Goal: Use online tool/utility: Utilize a website feature to perform a specific function

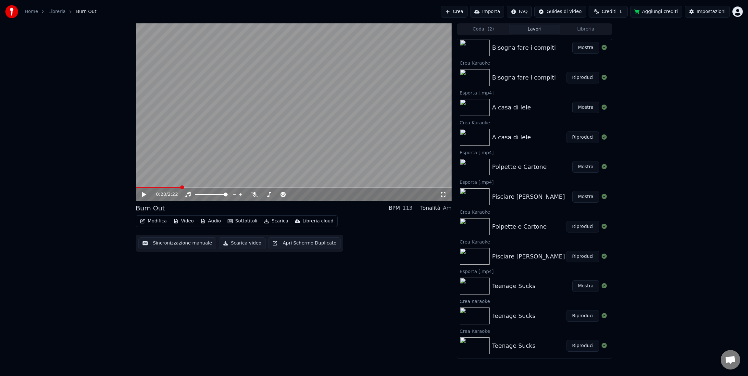
scroll to position [279, 0]
click at [477, 284] on img at bounding box center [474, 284] width 30 height 17
click at [478, 319] on img at bounding box center [474, 314] width 30 height 17
click at [572, 310] on button "Riproduci" at bounding box center [582, 315] width 32 height 12
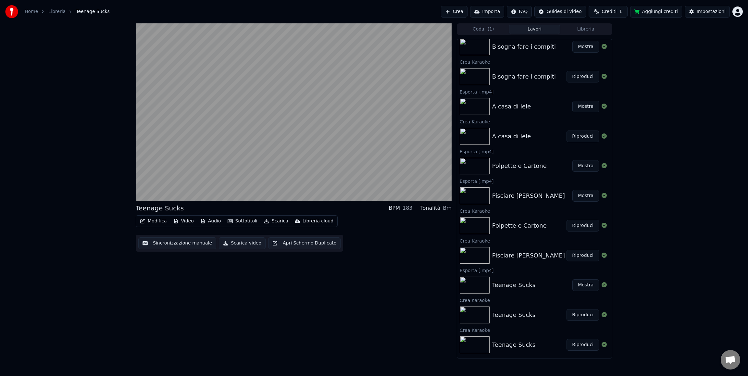
click at [168, 243] on button "Sincronizzazione manuale" at bounding box center [177, 243] width 78 height 12
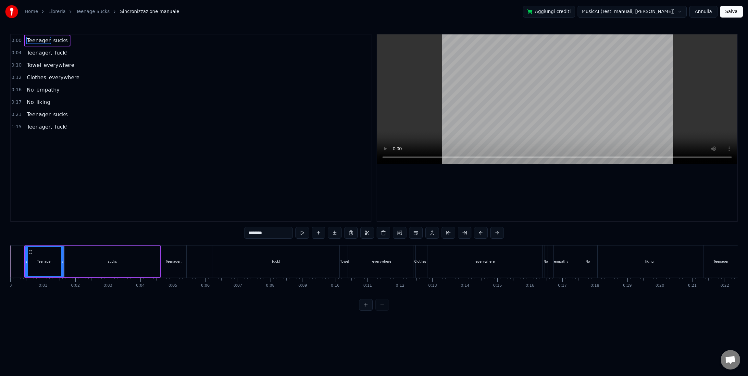
click at [63, 260] on icon at bounding box center [62, 261] width 3 height 5
click at [72, 261] on div "sucks" at bounding box center [112, 261] width 95 height 31
type input "*****"
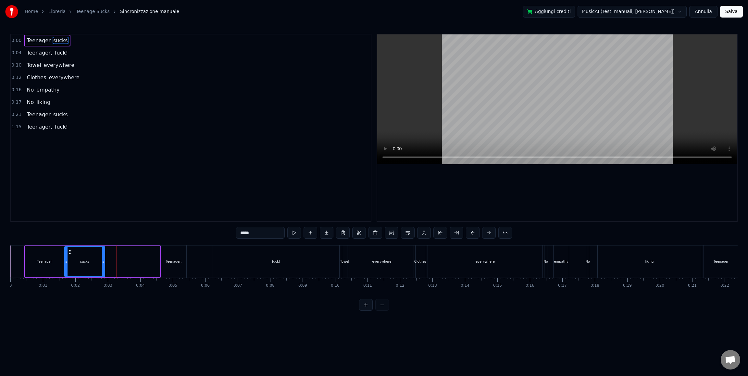
drag, startPoint x: 158, startPoint y: 260, endPoint x: 103, endPoint y: 261, distance: 55.2
click at [103, 261] on icon at bounding box center [103, 261] width 3 height 5
drag, startPoint x: 185, startPoint y: 263, endPoint x: 196, endPoint y: 264, distance: 11.1
click at [196, 264] on div "Teenager, fuck!" at bounding box center [251, 261] width 180 height 32
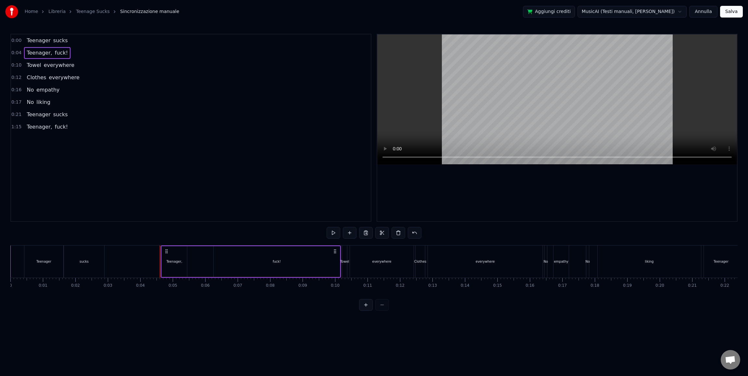
click at [185, 259] on div "Teenager," at bounding box center [174, 261] width 25 height 31
drag, startPoint x: 186, startPoint y: 260, endPoint x: 198, endPoint y: 260, distance: 12.0
click at [198, 260] on icon at bounding box center [197, 261] width 3 height 5
click at [278, 258] on div "fuck!" at bounding box center [276, 261] width 126 height 31
type input "*****"
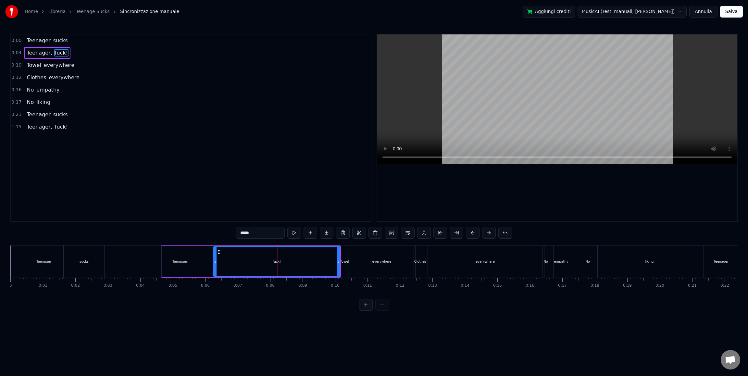
drag, startPoint x: 237, startPoint y: 261, endPoint x: 225, endPoint y: 261, distance: 12.3
click at [225, 261] on div "fuck!" at bounding box center [277, 262] width 126 height 30
drag, startPoint x: 219, startPoint y: 254, endPoint x: 208, endPoint y: 254, distance: 11.0
click at [208, 254] on icon at bounding box center [207, 251] width 5 height 5
drag, startPoint x: 328, startPoint y: 262, endPoint x: 235, endPoint y: 262, distance: 92.5
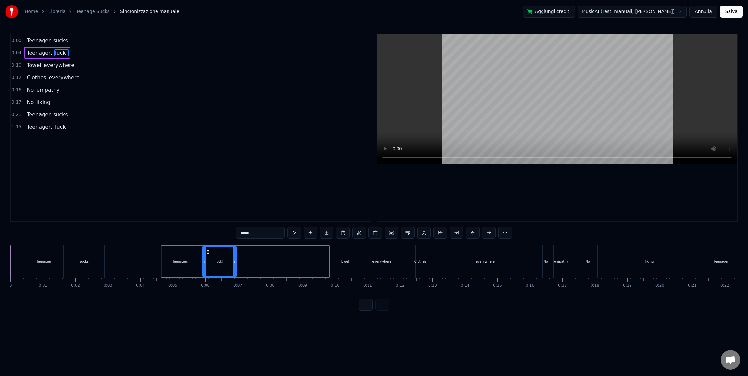
click at [235, 262] on icon at bounding box center [234, 261] width 3 height 5
click at [24, 290] on div "0 0:01 0:02 0:03 0:04 0:05 0:06 0:07 0:08 0:09 0:10 0:11 0:12 0:13 0:14 0:15 0:…" at bounding box center [373, 285] width 727 height 16
click at [20, 236] on div "0:00 Teenager sucks 0:04 Teenager, fuck! 0:10 Towel everywhere 0:12 Clothes eve…" at bounding box center [373, 172] width 727 height 277
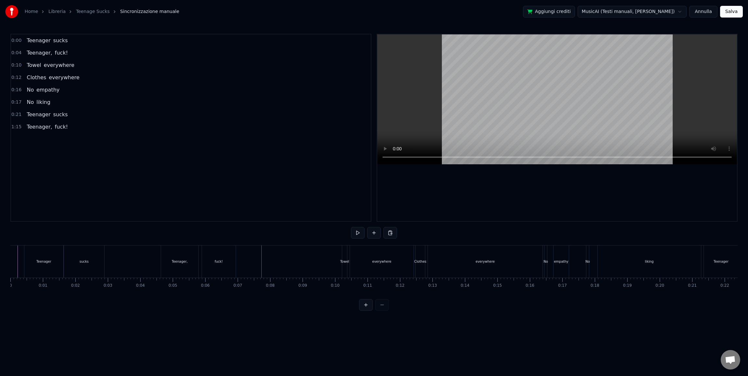
click at [202, 262] on div "fuck!" at bounding box center [219, 261] width 34 height 32
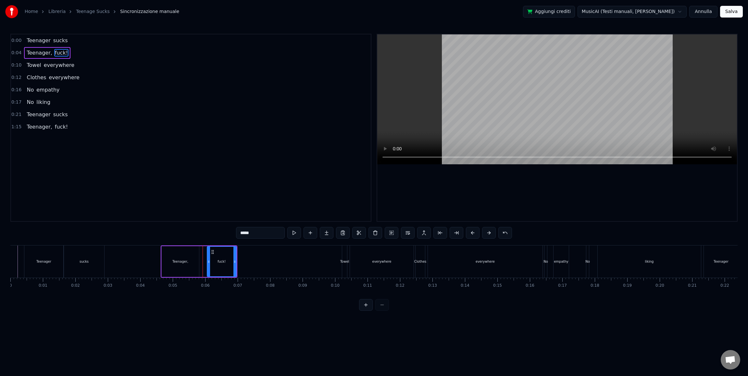
drag, startPoint x: 204, startPoint y: 262, endPoint x: 208, endPoint y: 262, distance: 4.5
click at [208, 262] on icon at bounding box center [208, 261] width 3 height 5
drag, startPoint x: 235, startPoint y: 261, endPoint x: 228, endPoint y: 261, distance: 6.8
click at [228, 261] on icon at bounding box center [227, 261] width 3 height 5
click at [89, 261] on div "sucks" at bounding box center [84, 261] width 40 height 32
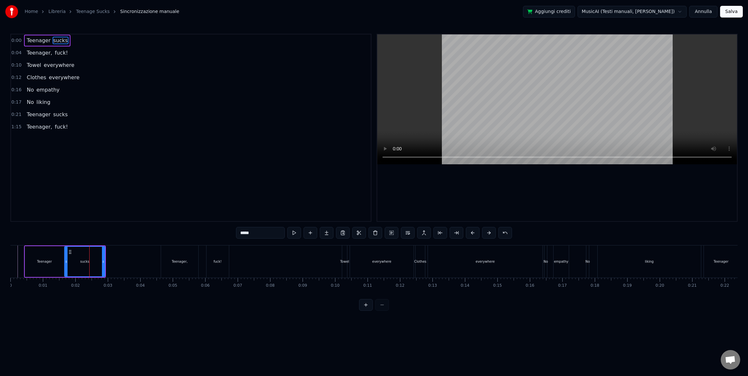
click at [55, 261] on div "Teenager" at bounding box center [44, 261] width 39 height 31
drag, startPoint x: 64, startPoint y: 262, endPoint x: 59, endPoint y: 262, distance: 4.9
click at [59, 262] on div "Teenager" at bounding box center [45, 261] width 40 height 31
drag, startPoint x: 62, startPoint y: 262, endPoint x: 59, endPoint y: 263, distance: 3.3
click at [59, 263] on icon at bounding box center [59, 261] width 3 height 5
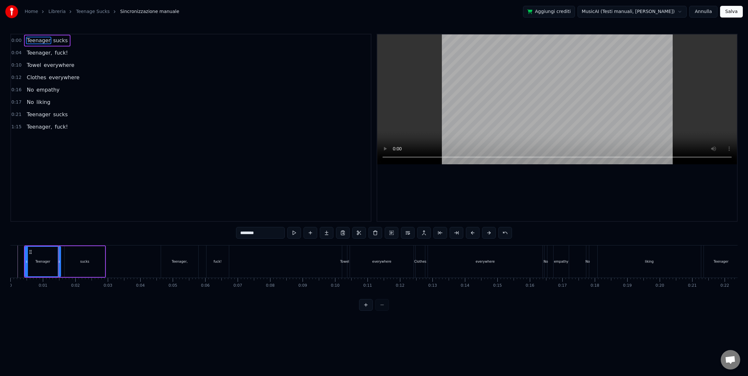
click at [69, 263] on div "sucks" at bounding box center [85, 261] width 40 height 31
type input "*****"
drag, startPoint x: 103, startPoint y: 261, endPoint x: 89, endPoint y: 261, distance: 14.0
click at [89, 261] on icon at bounding box center [89, 261] width 3 height 5
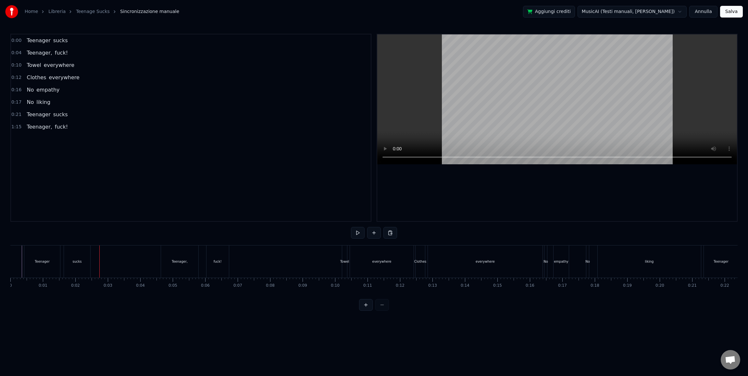
click at [58, 260] on div "Teenager" at bounding box center [42, 261] width 36 height 32
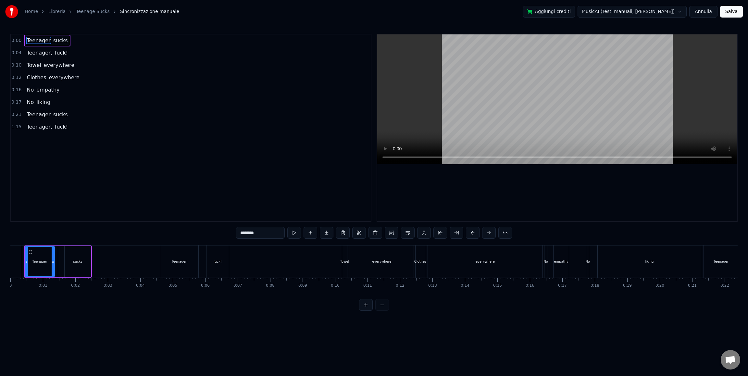
drag, startPoint x: 59, startPoint y: 260, endPoint x: 53, endPoint y: 261, distance: 6.2
click at [53, 261] on circle at bounding box center [53, 261] width 0 height 0
click at [73, 262] on div "sucks" at bounding box center [78, 261] width 26 height 31
type input "*****"
drag, startPoint x: 70, startPoint y: 253, endPoint x: 64, endPoint y: 253, distance: 6.5
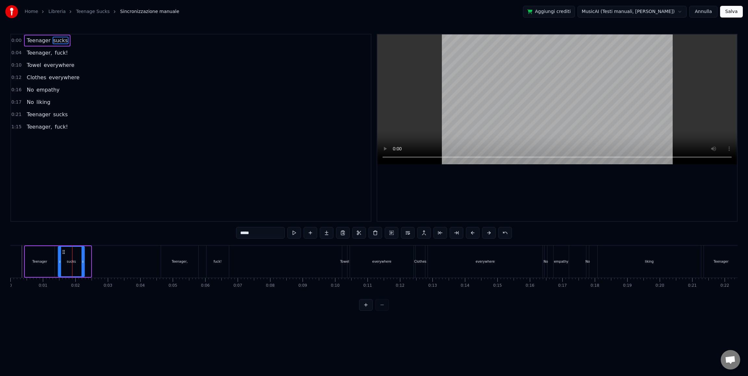
click at [64, 253] on icon at bounding box center [63, 251] width 5 height 5
drag, startPoint x: 83, startPoint y: 261, endPoint x: 79, endPoint y: 262, distance: 3.9
click at [79, 262] on icon at bounding box center [79, 261] width 3 height 5
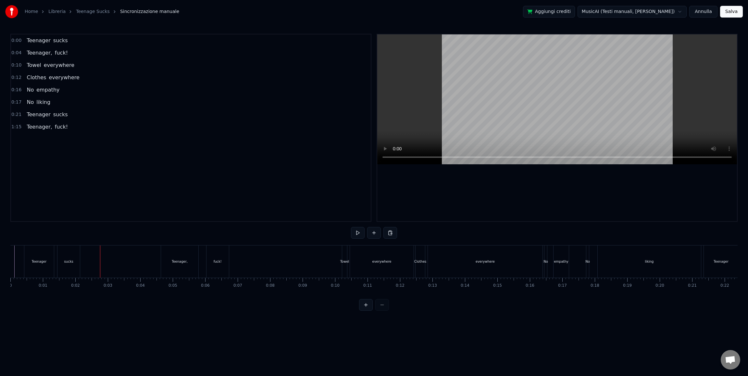
click at [78, 261] on div "sucks" at bounding box center [68, 261] width 22 height 32
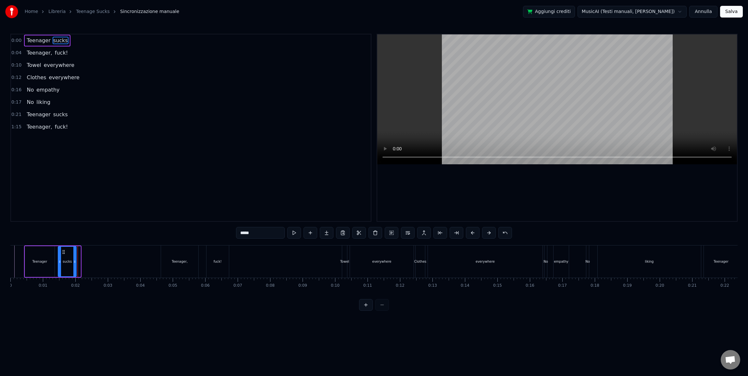
drag, startPoint x: 78, startPoint y: 261, endPoint x: 74, endPoint y: 261, distance: 4.2
click at [74, 261] on icon at bounding box center [74, 261] width 3 height 5
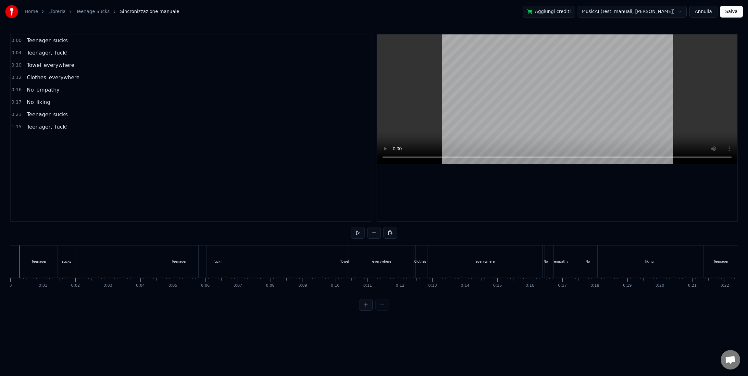
click at [228, 262] on div "fuck!" at bounding box center [217, 261] width 23 height 32
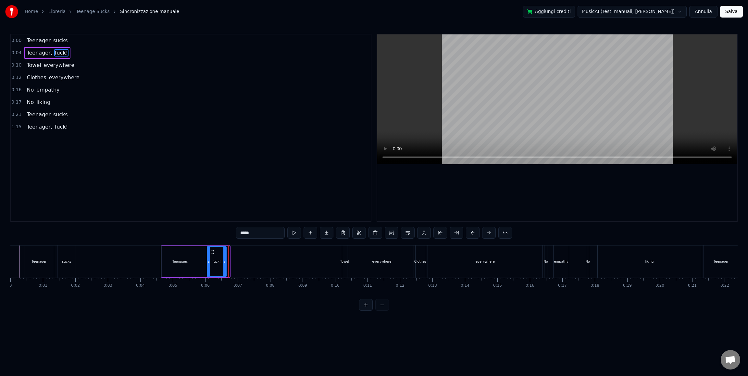
click at [225, 262] on icon at bounding box center [224, 261] width 3 height 5
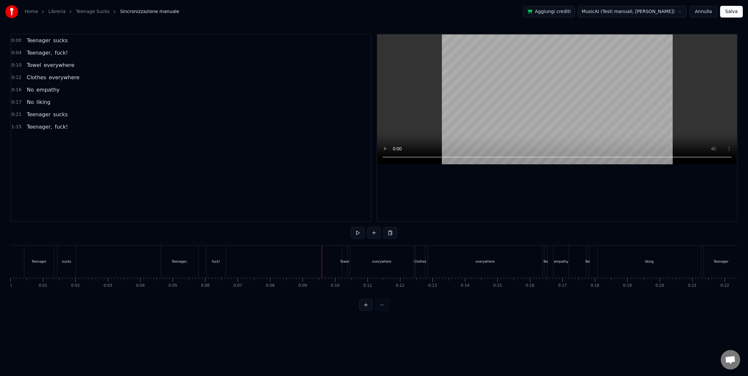
click at [380, 258] on div "everywhere" at bounding box center [382, 261] width 64 height 32
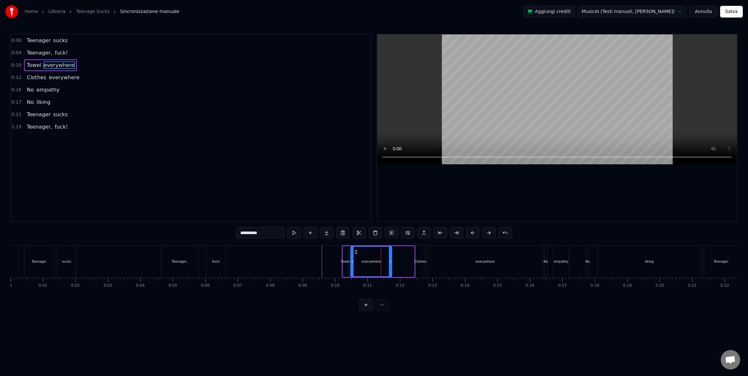
drag, startPoint x: 412, startPoint y: 261, endPoint x: 389, endPoint y: 260, distance: 22.4
click at [389, 260] on icon at bounding box center [390, 261] width 3 height 5
click at [343, 262] on div "Towel" at bounding box center [345, 261] width 9 height 5
type input "*****"
click at [342, 262] on div "Towel" at bounding box center [345, 261] width 9 height 5
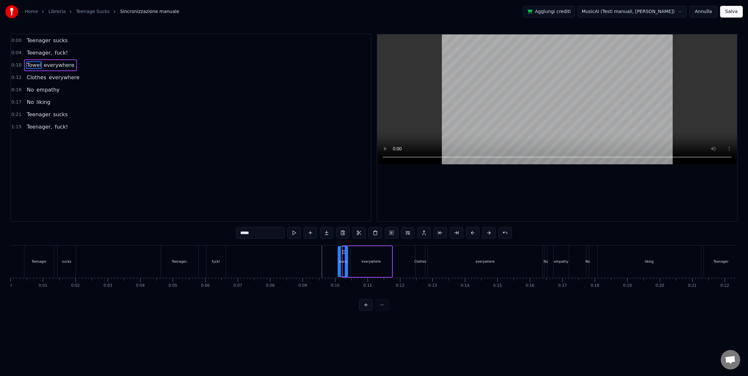
drag, startPoint x: 343, startPoint y: 262, endPoint x: 338, endPoint y: 261, distance: 4.9
click at [338, 261] on icon at bounding box center [339, 261] width 3 height 5
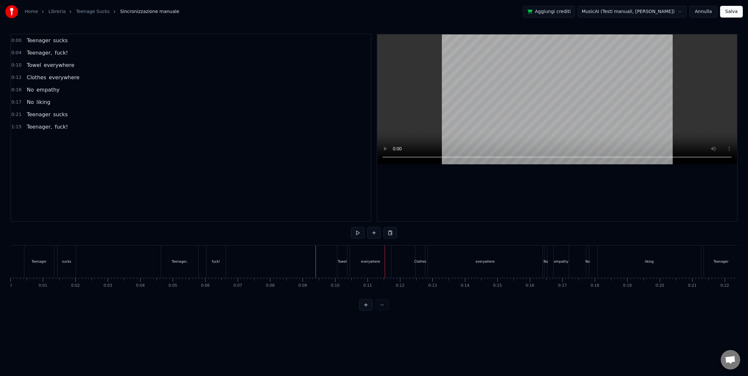
click at [378, 260] on div "everywhere" at bounding box center [370, 261] width 19 height 5
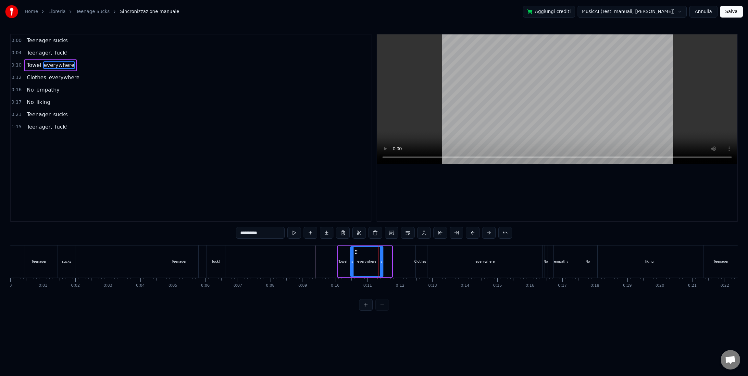
drag, startPoint x: 390, startPoint y: 261, endPoint x: 381, endPoint y: 260, distance: 8.8
click at [381, 260] on icon at bounding box center [381, 261] width 3 height 5
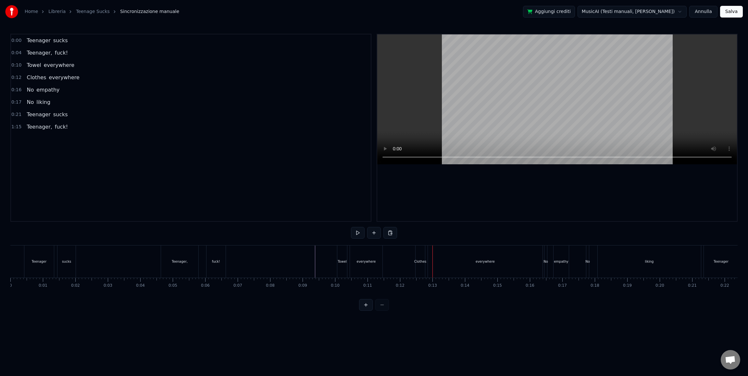
click at [382, 261] on div "everywhere" at bounding box center [365, 261] width 33 height 32
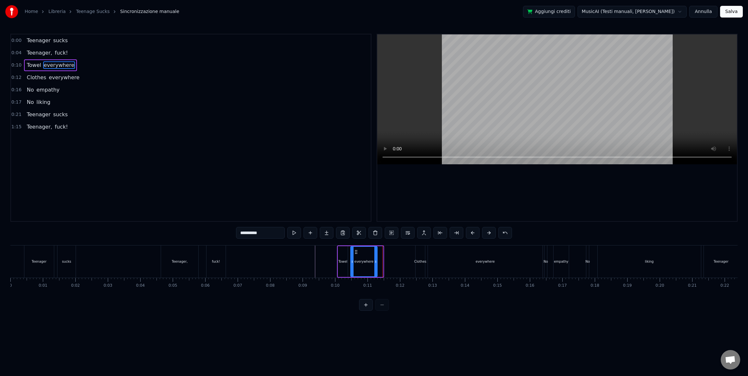
drag, startPoint x: 381, startPoint y: 261, endPoint x: 375, endPoint y: 262, distance: 5.8
click at [375, 262] on icon at bounding box center [375, 261] width 3 height 5
click at [418, 256] on div "Clothes" at bounding box center [419, 261] width 9 height 32
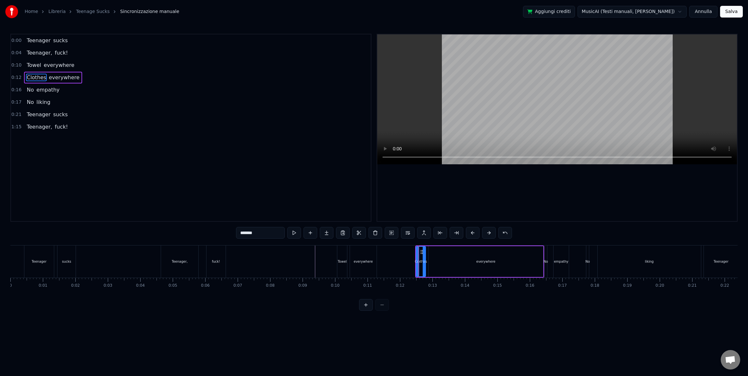
click at [437, 257] on div "everywhere" at bounding box center [485, 261] width 115 height 31
type input "**********"
drag, startPoint x: 542, startPoint y: 261, endPoint x: 456, endPoint y: 262, distance: 86.0
click at [456, 262] on icon at bounding box center [455, 261] width 3 height 5
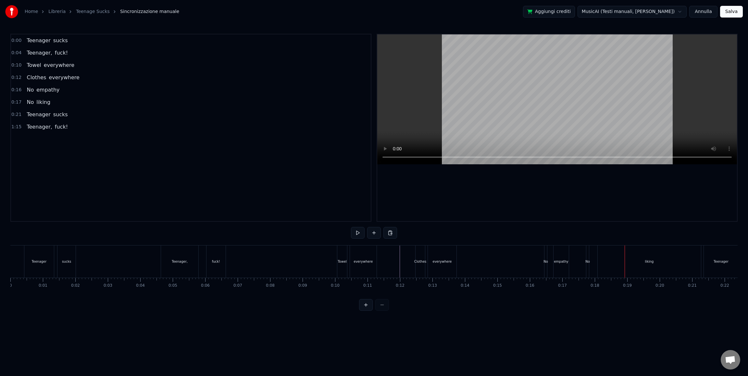
click at [631, 250] on div "liking" at bounding box center [648, 261] width 103 height 32
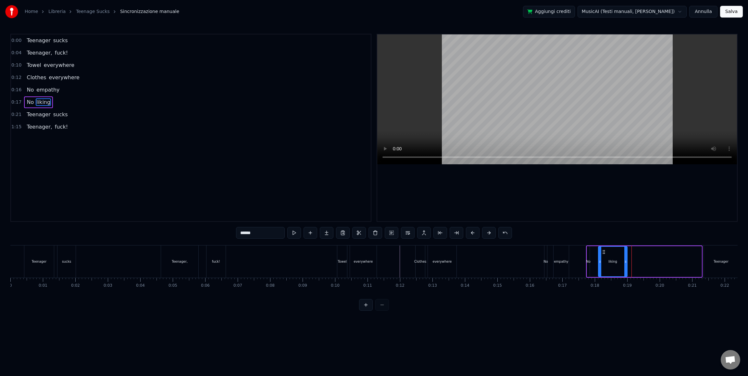
drag, startPoint x: 700, startPoint y: 262, endPoint x: 625, endPoint y: 264, distance: 74.7
click at [625, 264] on div at bounding box center [625, 262] width 3 height 30
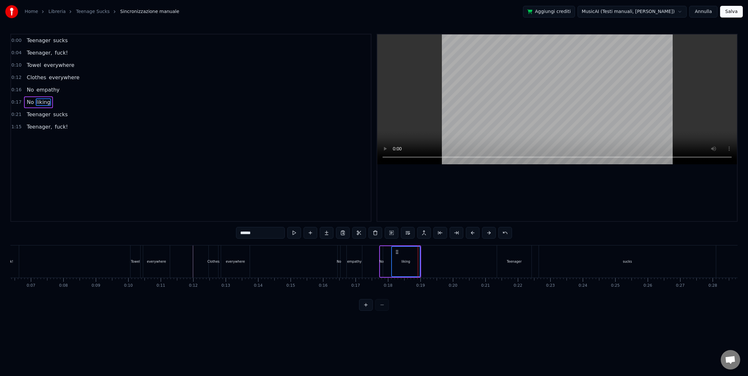
scroll to position [0, 208]
click at [514, 266] on div "Teenager" at bounding box center [513, 261] width 34 height 32
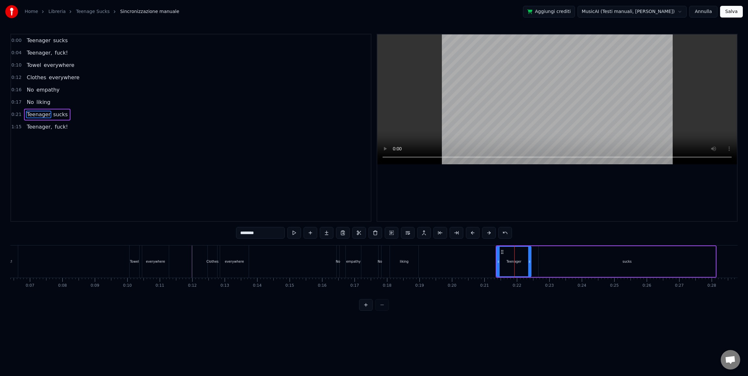
click at [585, 265] on div "sucks" at bounding box center [626, 261] width 177 height 31
type input "*****"
drag, startPoint x: 713, startPoint y: 262, endPoint x: 561, endPoint y: 262, distance: 152.5
click at [561, 262] on icon at bounding box center [561, 261] width 3 height 5
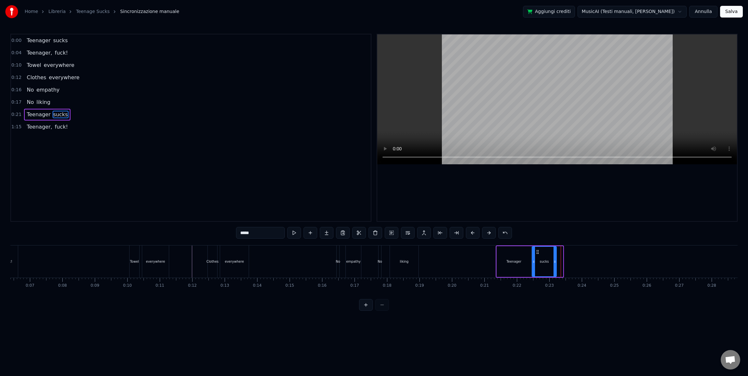
drag, startPoint x: 543, startPoint y: 253, endPoint x: 537, endPoint y: 252, distance: 6.5
click at [537, 252] on icon at bounding box center [537, 251] width 5 height 5
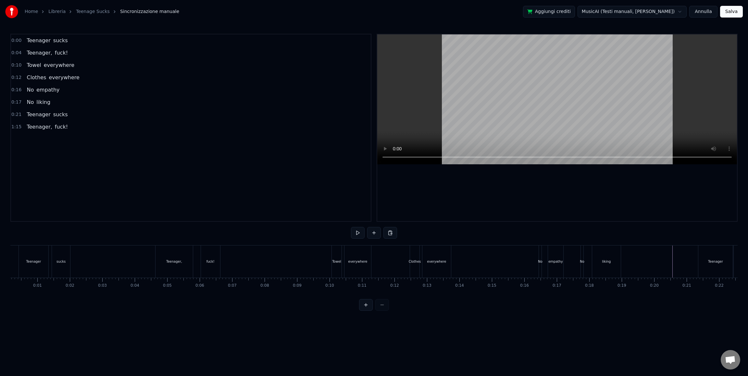
scroll to position [0, 0]
click at [183, 258] on div "Teenager," at bounding box center [179, 261] width 37 height 32
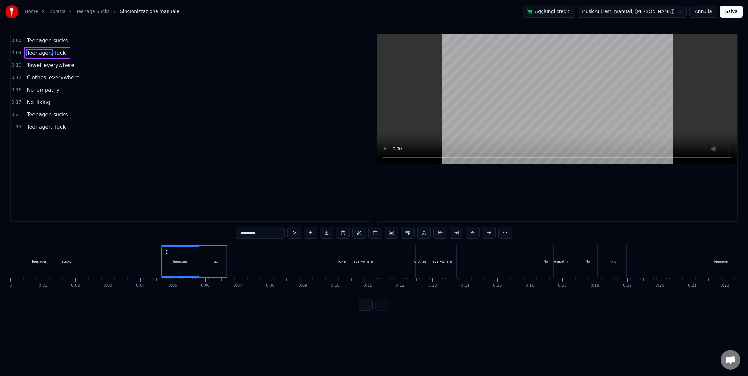
click at [211, 257] on div "fuck!" at bounding box center [216, 261] width 19 height 31
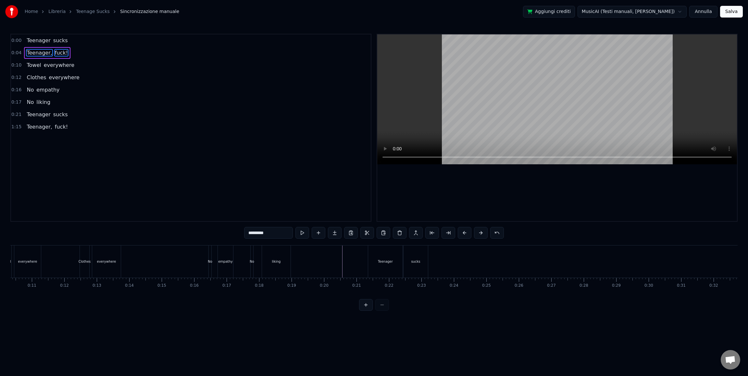
scroll to position [0, 337]
click at [392, 234] on button at bounding box center [390, 233] width 14 height 12
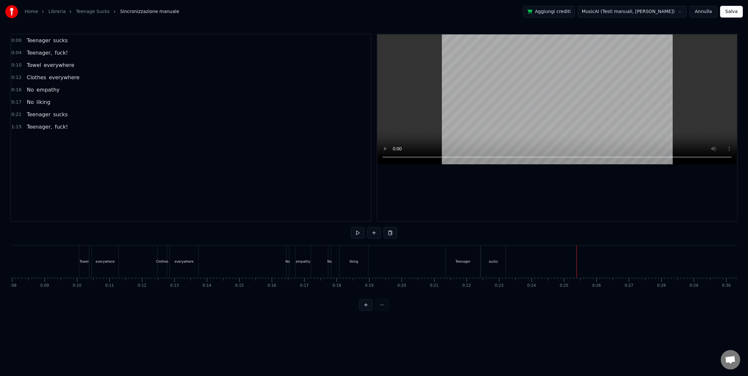
scroll to position [0, 0]
click at [166, 251] on div "Teenager," at bounding box center [179, 261] width 37 height 32
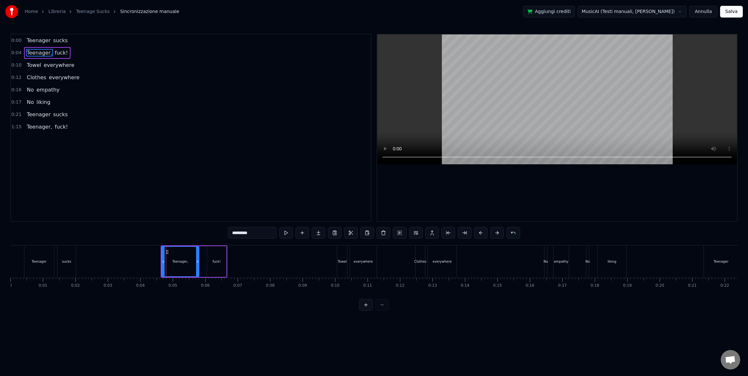
click at [163, 255] on div at bounding box center [163, 262] width 3 height 30
click at [203, 246] on div "Teenager, fuck!" at bounding box center [194, 261] width 67 height 32
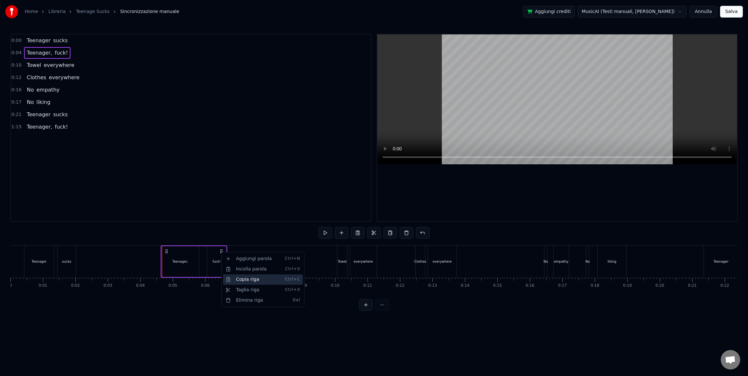
click at [234, 277] on div "Copia riga Ctrl+C" at bounding box center [263, 279] width 80 height 10
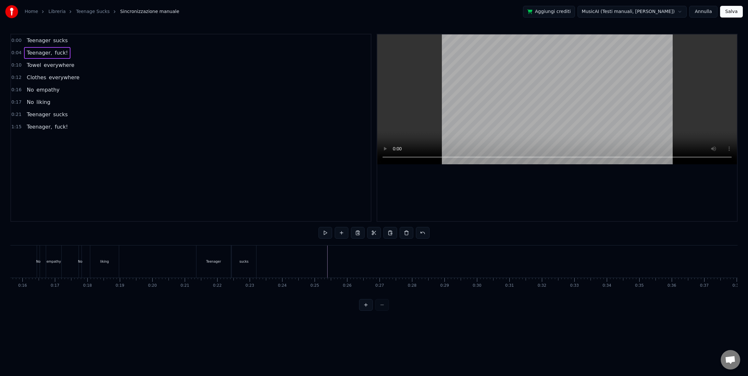
scroll to position [0, 493]
click at [353, 277] on div "Incolla parola Ctrl+V" at bounding box center [384, 274] width 80 height 10
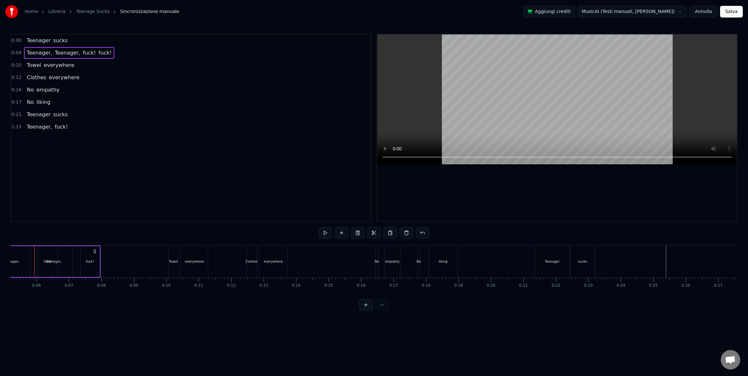
scroll to position [0, 0]
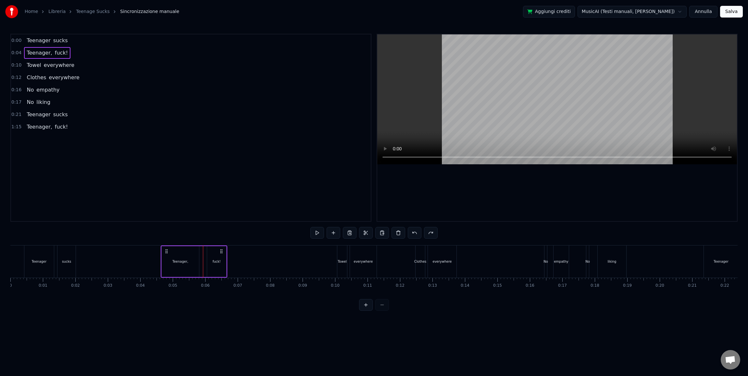
click at [226, 257] on div "fuck!" at bounding box center [217, 261] width 20 height 31
click at [162, 259] on div "Teenager," at bounding box center [180, 261] width 37 height 31
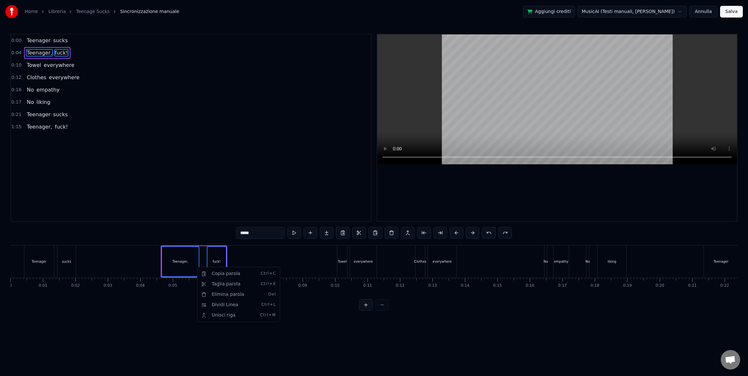
click at [202, 246] on html "Home Libreria Teenage Sucks Sincronizzazione manuale Aggiungi crediti MusicAI (…" at bounding box center [374, 160] width 748 height 321
click at [202, 248] on div "Teenager, fuck!" at bounding box center [194, 261] width 67 height 32
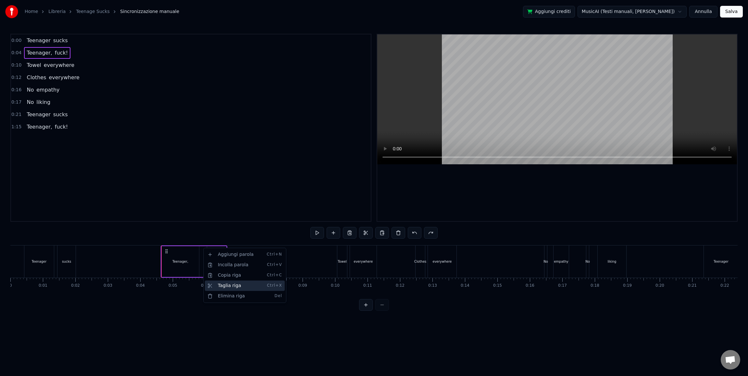
click at [222, 287] on div "Taglia riga Ctrl+X" at bounding box center [245, 285] width 80 height 10
click at [202, 257] on div "Teenager, fuck!" at bounding box center [194, 261] width 67 height 32
click at [194, 258] on div "Teenager," at bounding box center [180, 261] width 37 height 31
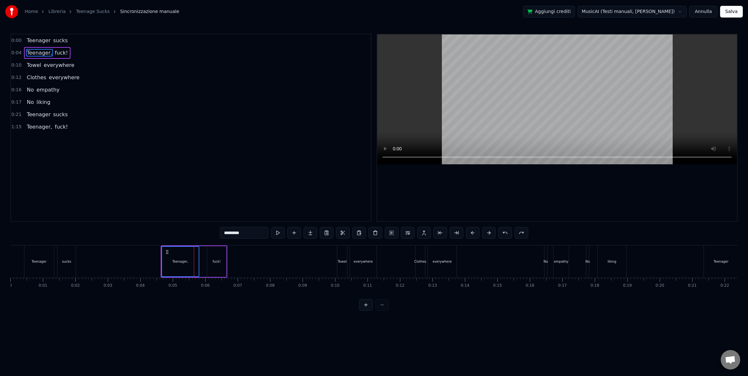
click at [211, 259] on div "fuck!" at bounding box center [216, 261] width 19 height 31
click at [218, 274] on div "Taglia parola Ctrl+X" at bounding box center [253, 276] width 80 height 10
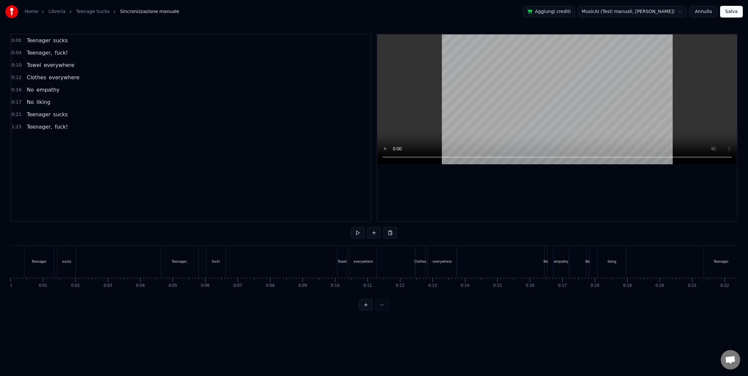
click at [33, 259] on div "Teenager" at bounding box center [39, 261] width 15 height 5
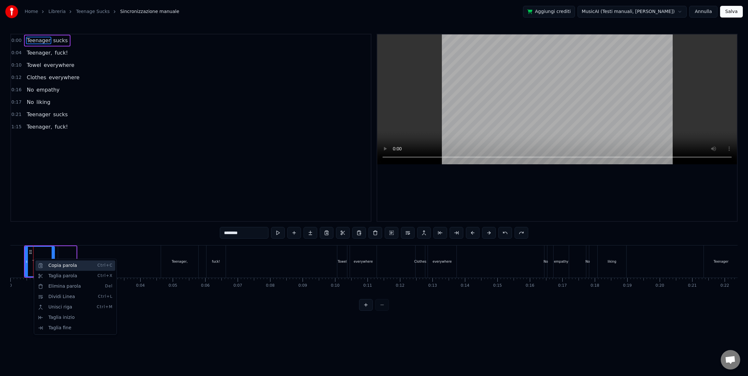
click at [37, 263] on div "Copia parola Ctrl+C" at bounding box center [75, 265] width 80 height 10
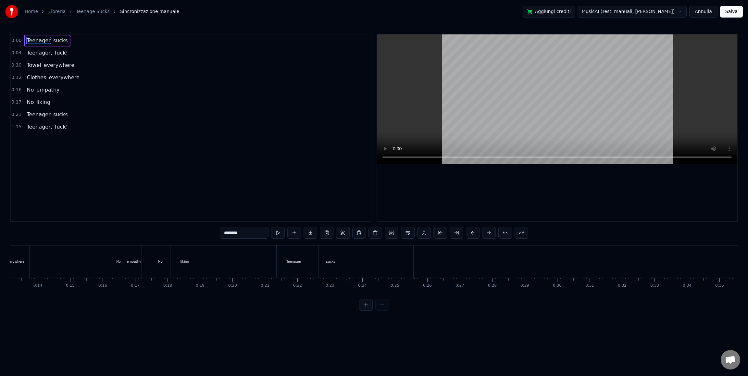
scroll to position [0, 428]
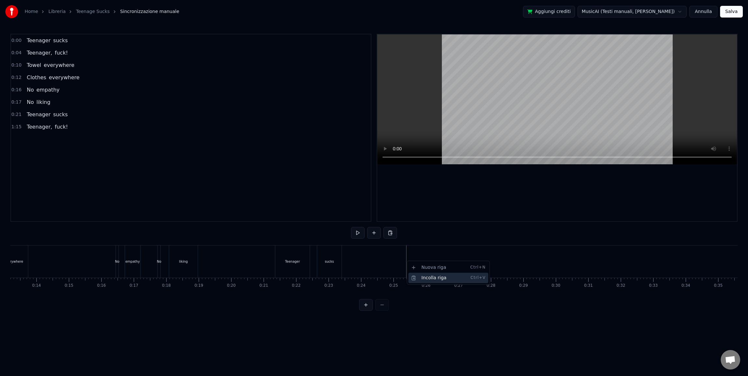
click at [421, 278] on div "Incolla riga Ctrl+V" at bounding box center [448, 278] width 80 height 10
click at [264, 260] on div "Towel" at bounding box center [264, 261] width 9 height 5
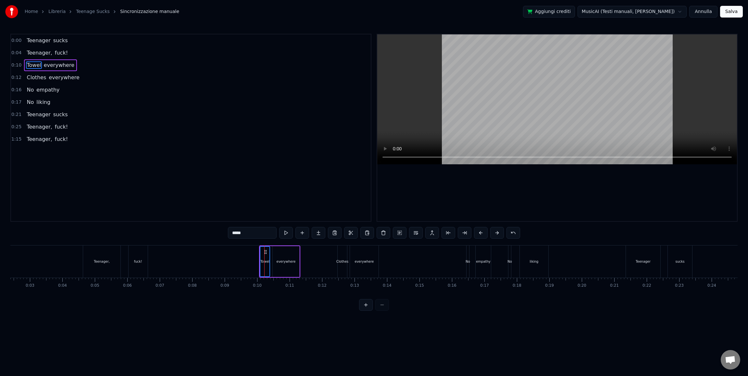
click at [284, 260] on div "everywhere" at bounding box center [285, 261] width 19 height 5
click at [271, 246] on html "Home Libreria Teenage Sucks Sincronizzazione manuale Aggiungi crediti MusicAI (…" at bounding box center [374, 160] width 748 height 321
click at [271, 246] on div "Towel everywhere" at bounding box center [279, 261] width 41 height 32
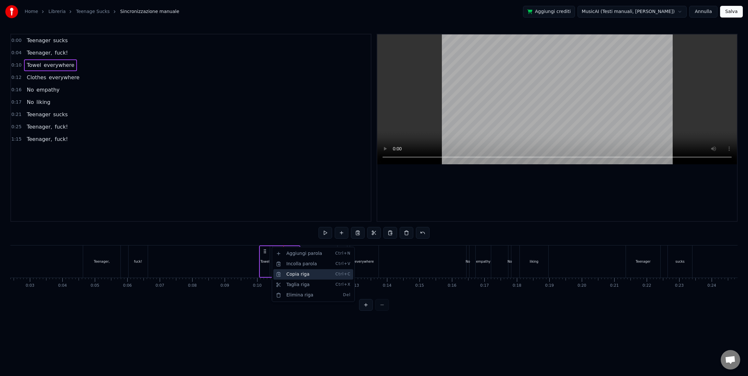
click at [287, 275] on div "Copia riga Ctrl+C" at bounding box center [313, 274] width 80 height 10
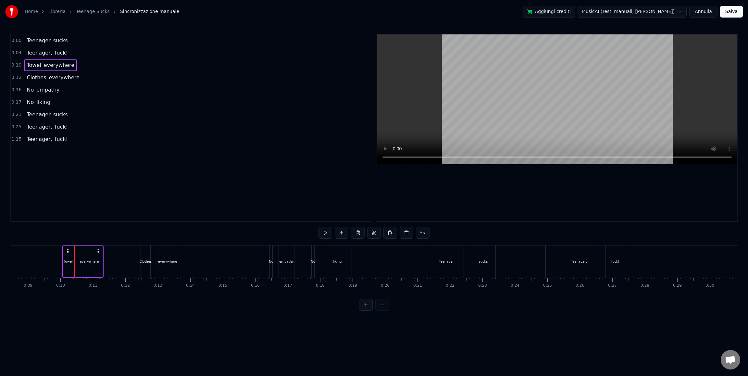
scroll to position [0, 545]
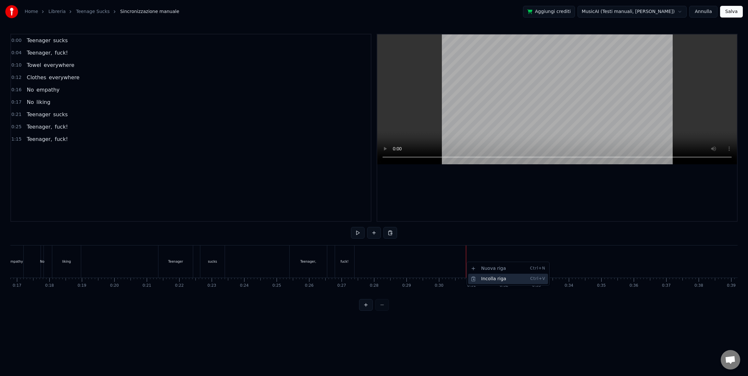
click at [481, 278] on div "Incolla riga Ctrl+V" at bounding box center [508, 279] width 80 height 10
drag, startPoint x: 492, startPoint y: 269, endPoint x: 497, endPoint y: 269, distance: 5.5
click at [497, 269] on div "everywhere" at bounding box center [492, 261] width 27 height 31
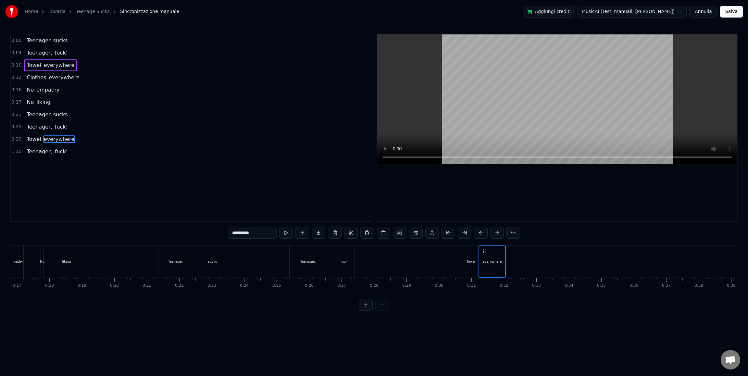
click at [471, 255] on div "Towel" at bounding box center [471, 261] width 10 height 32
click at [477, 247] on div "Towel everywhere" at bounding box center [486, 261] width 41 height 32
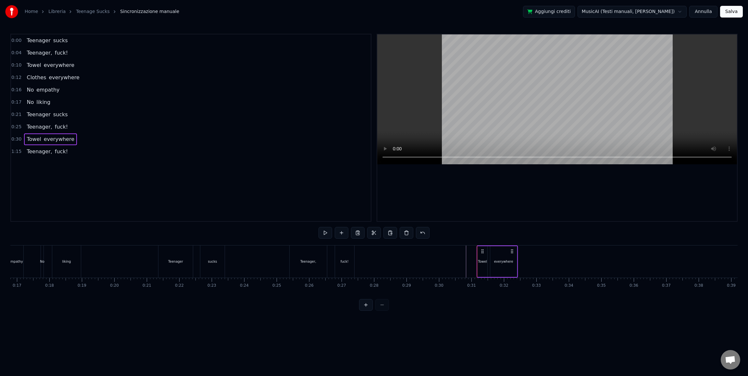
drag, startPoint x: 470, startPoint y: 252, endPoint x: 481, endPoint y: 253, distance: 10.8
click at [481, 253] on icon at bounding box center [482, 251] width 5 height 5
click at [91, 252] on div "No" at bounding box center [91, 261] width 3 height 32
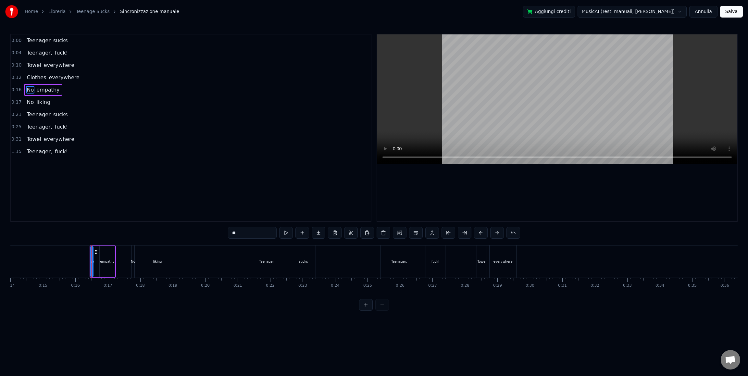
click at [116, 253] on div "No empathy" at bounding box center [103, 261] width 26 height 32
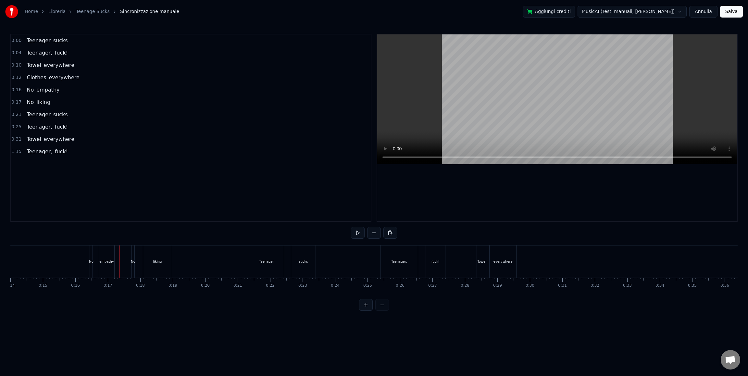
click at [91, 251] on div "No" at bounding box center [91, 261] width 3 height 32
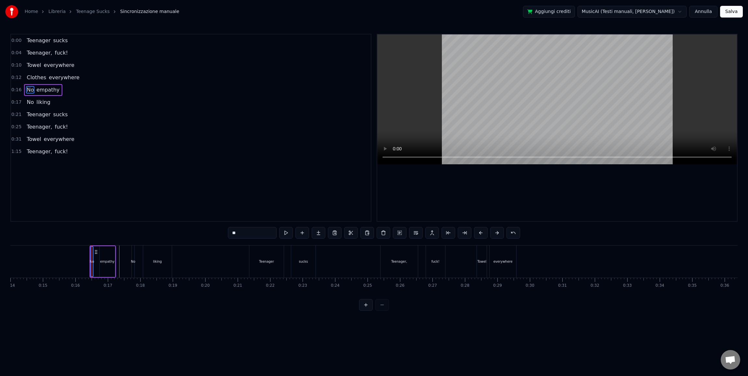
click at [109, 252] on div "empathy" at bounding box center [107, 261] width 15 height 31
click at [134, 254] on div "No" at bounding box center [133, 261] width 3 height 32
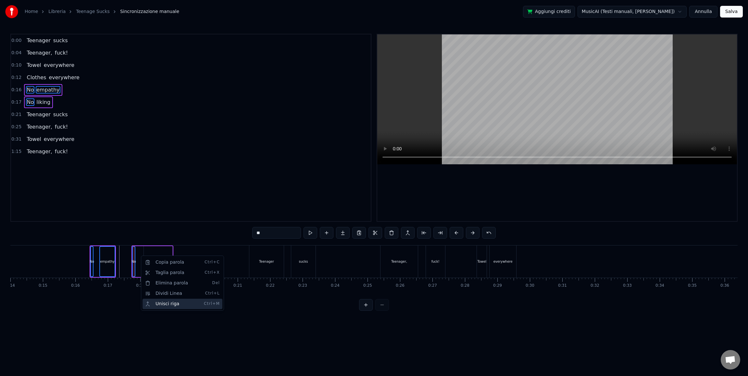
click at [161, 303] on div "Unisci riga Ctrl+M" at bounding box center [182, 303] width 80 height 10
click at [153, 302] on div "Unisci riga Ctrl+M" at bounding box center [185, 303] width 80 height 10
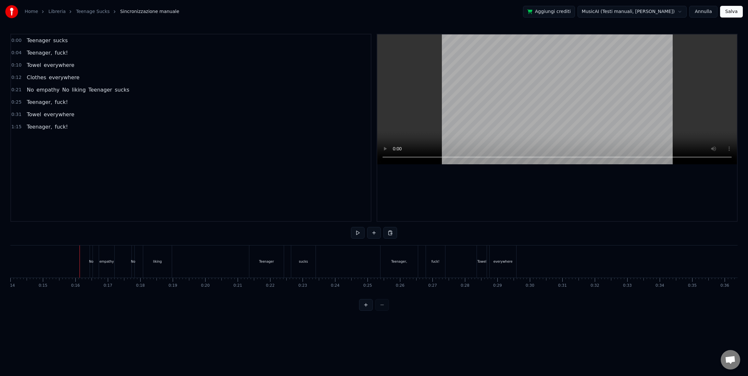
drag, startPoint x: 79, startPoint y: 232, endPoint x: 158, endPoint y: 270, distance: 87.4
click at [158, 270] on div "0:00 Teenager sucks 0:04 Teenager, fuck! 0:10 Towel everywhere 0:12 Clothes eve…" at bounding box center [373, 172] width 727 height 277
click at [157, 270] on div "liking" at bounding box center [157, 261] width 29 height 32
click at [134, 269] on div "No" at bounding box center [133, 261] width 3 height 32
click at [107, 269] on div "empathy" at bounding box center [106, 261] width 15 height 32
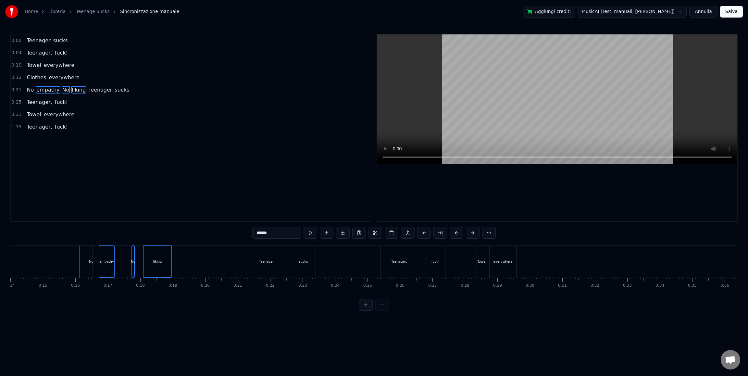
click at [91, 268] on div "No" at bounding box center [91, 261] width 3 height 32
click at [116, 317] on div "Unisci riga Ctrl+M" at bounding box center [133, 316] width 80 height 10
click at [96, 244] on div "0:00 Teenager sucks 0:04 Teenager, fuck! 0:10 Towel everywhere 0:12 Clothes eve…" at bounding box center [373, 172] width 727 height 277
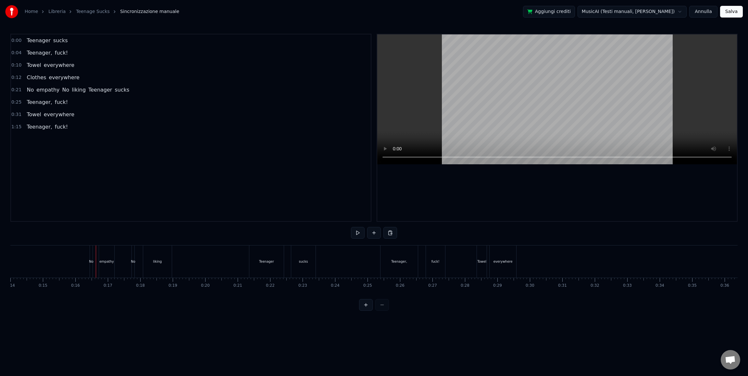
click at [92, 252] on div "No" at bounding box center [91, 261] width 3 height 32
click at [95, 250] on icon at bounding box center [95, 251] width 5 height 5
click at [108, 252] on div "empathy" at bounding box center [106, 261] width 15 height 32
click at [133, 256] on div "No" at bounding box center [133, 261] width 3 height 32
click at [155, 256] on div "liking" at bounding box center [157, 261] width 29 height 32
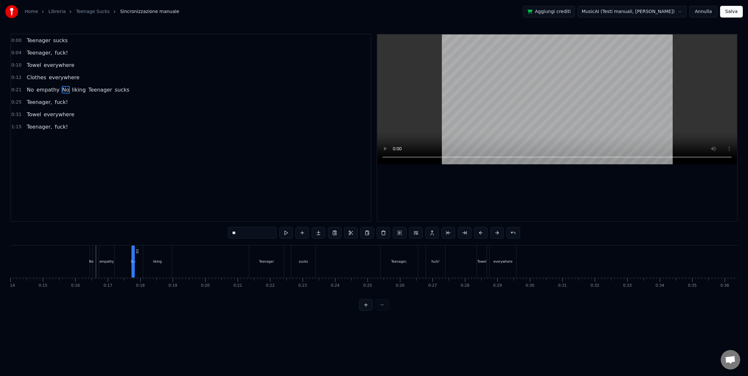
type input "******"
drag, startPoint x: 170, startPoint y: 263, endPoint x: 82, endPoint y: 267, distance: 88.0
drag, startPoint x: 185, startPoint y: 289, endPoint x: 92, endPoint y: 244, distance: 103.5
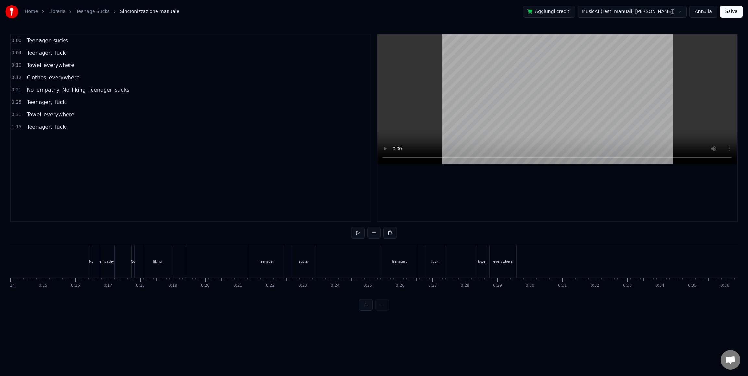
click at [92, 244] on div "0:00 Teenager sucks 0:04 Teenager, fuck! 0:10 Towel everywhere 0:12 Clothes eve…" at bounding box center [373, 172] width 727 height 277
click at [89, 233] on div "0:00 Teenager sucks 0:04 Teenager, fuck! 0:10 Towel everywhere 0:12 Clothes eve…" at bounding box center [373, 172] width 727 height 277
click at [91, 250] on div "No" at bounding box center [91, 261] width 3 height 32
click at [102, 253] on div "empathy" at bounding box center [106, 261] width 15 height 32
click at [133, 255] on div "No" at bounding box center [133, 261] width 3 height 32
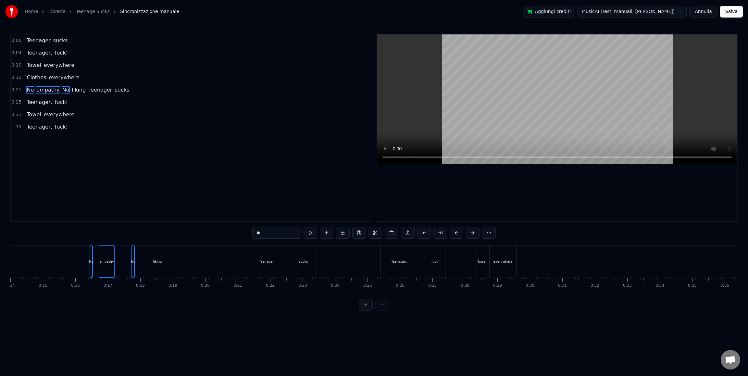
click at [153, 255] on div "liking" at bounding box center [157, 261] width 29 height 32
click at [406, 232] on button at bounding box center [408, 233] width 14 height 12
click at [158, 259] on div "liking" at bounding box center [157, 261] width 9 height 5
type input "******"
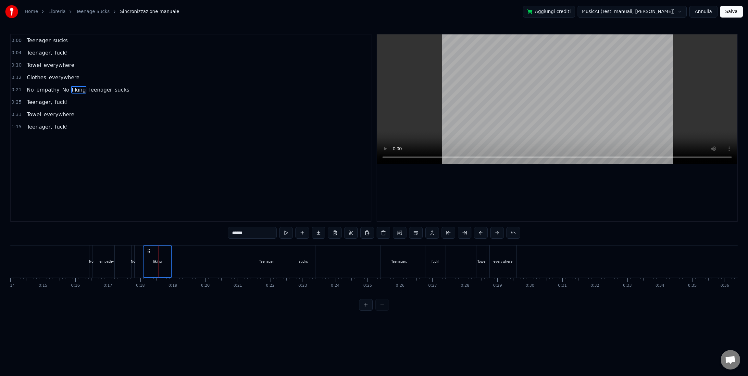
click at [133, 255] on div "No" at bounding box center [133, 261] width 3 height 32
click at [110, 256] on div "empathy" at bounding box center [106, 261] width 15 height 32
click at [90, 257] on div "No" at bounding box center [91, 261] width 3 height 32
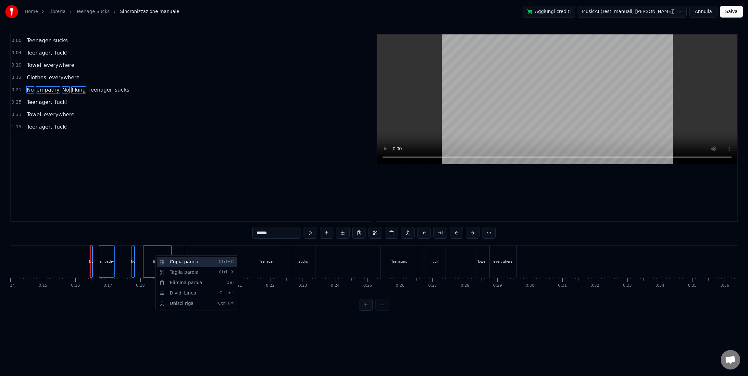
click at [177, 263] on div "Copia parola Ctrl+C" at bounding box center [197, 262] width 80 height 10
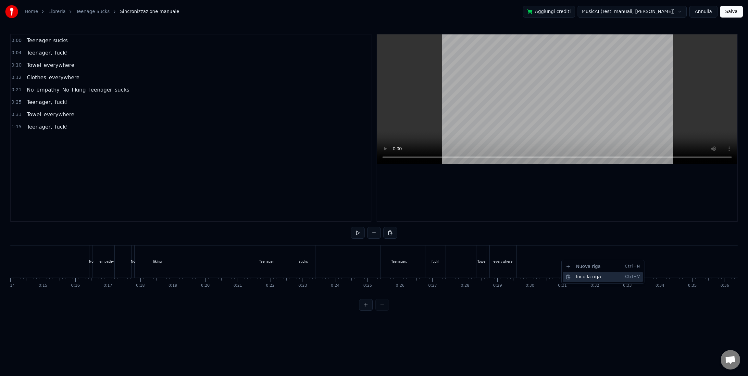
click at [574, 276] on div "Incolla riga Ctrl+V" at bounding box center [603, 277] width 80 height 10
click at [494, 261] on div "everywhere" at bounding box center [502, 261] width 19 height 5
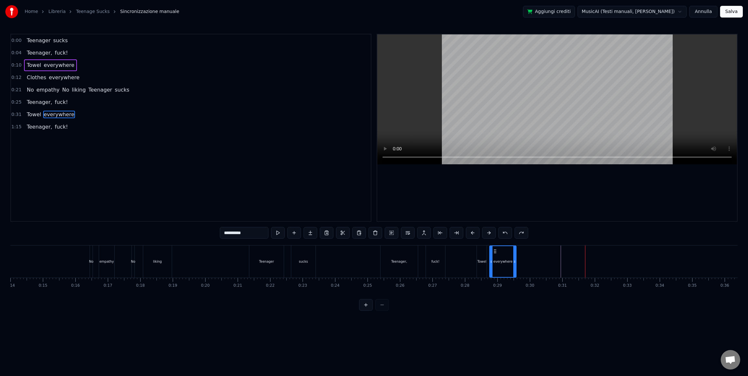
click at [485, 260] on div "Towel" at bounding box center [481, 261] width 9 height 5
type input "*****"
click at [487, 260] on div "Towel everywhere" at bounding box center [496, 261] width 41 height 32
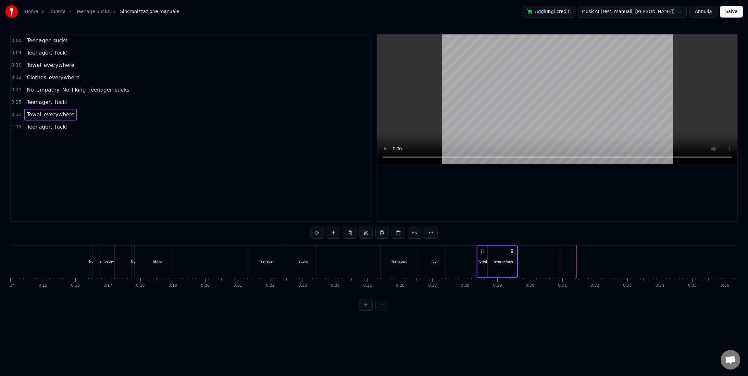
click at [93, 267] on div at bounding box center [93, 261] width 0 height 32
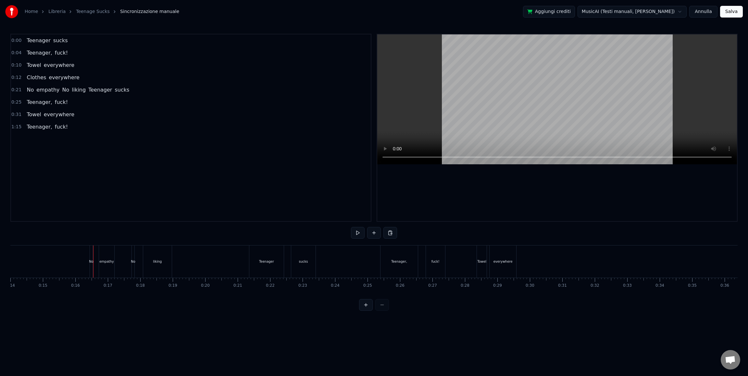
click at [91, 268] on div "No" at bounding box center [91, 261] width 3 height 32
click at [93, 265] on div at bounding box center [92, 261] width 3 height 31
drag, startPoint x: 93, startPoint y: 263, endPoint x: 97, endPoint y: 263, distance: 3.9
click at [97, 263] on div "No empathy No liking Teenager sucks" at bounding box center [203, 261] width 227 height 32
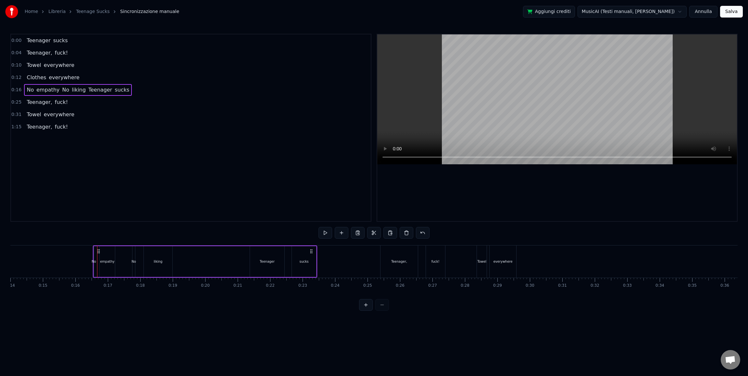
click at [257, 263] on div "Teenager" at bounding box center [267, 261] width 34 height 31
click at [306, 264] on div "sucks" at bounding box center [304, 261] width 24 height 31
click at [219, 262] on div "No empathy No liking Teenager sucks" at bounding box center [205, 261] width 224 height 32
click at [373, 233] on button at bounding box center [374, 233] width 14 height 12
click at [190, 261] on div "No empathy No liking Teenager sucks" at bounding box center [205, 261] width 224 height 32
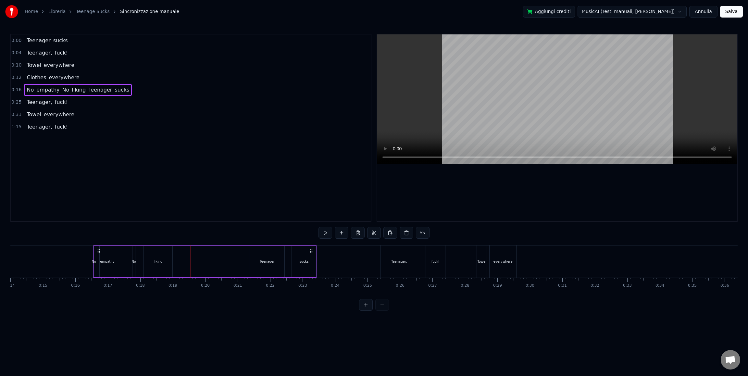
click at [223, 258] on div "No empathy No liking Teenager sucks" at bounding box center [205, 261] width 224 height 32
click at [209, 306] on div "Taglia riga Ctrl+X" at bounding box center [232, 305] width 80 height 10
click at [204, 261] on div "No empathy No liking Teenager sucks" at bounding box center [205, 261] width 224 height 32
click at [164, 264] on div "liking" at bounding box center [158, 261] width 29 height 31
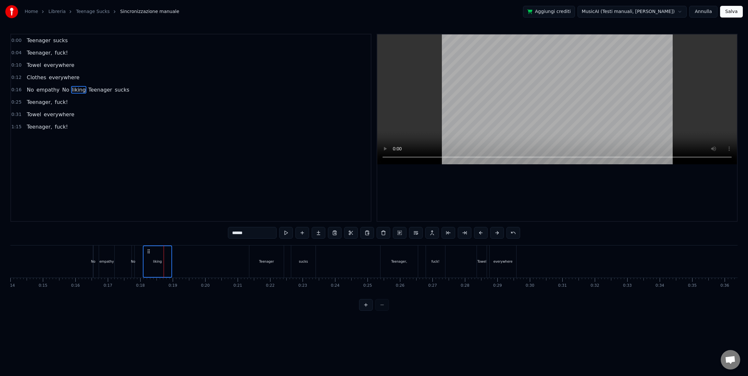
click at [133, 269] on div "No" at bounding box center [133, 261] width 3 height 32
click at [109, 270] on div "empathy" at bounding box center [106, 261] width 15 height 32
click at [93, 270] on div "No" at bounding box center [93, 261] width 1 height 32
type input "**"
drag, startPoint x: 92, startPoint y: 264, endPoint x: 88, endPoint y: 264, distance: 4.6
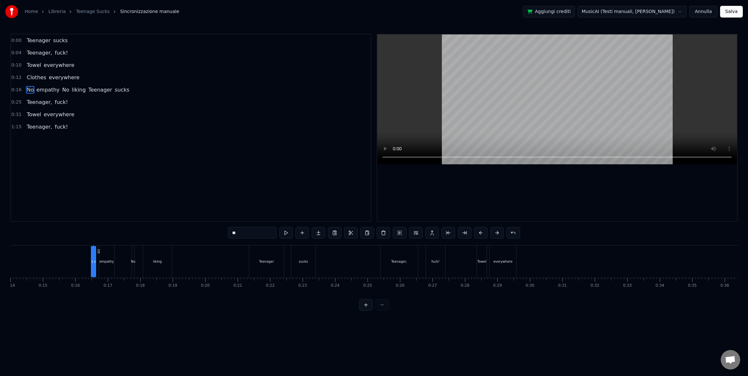
click at [92, 261] on div "No" at bounding box center [93, 261] width 5 height 5
drag, startPoint x: 91, startPoint y: 261, endPoint x: 87, endPoint y: 262, distance: 4.6
click at [94, 261] on div "No" at bounding box center [93, 261] width 5 height 5
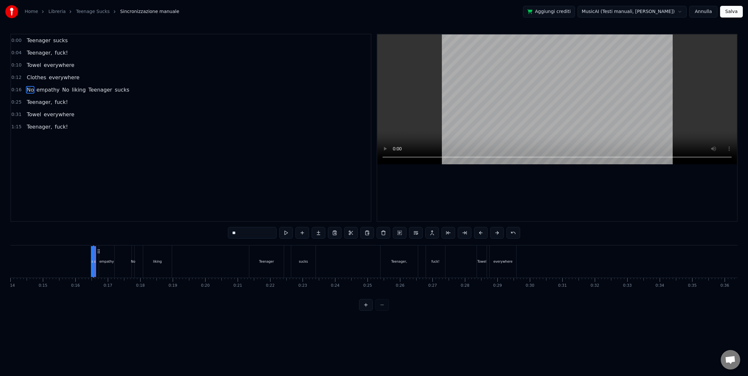
drag, startPoint x: 99, startPoint y: 252, endPoint x: 91, endPoint y: 253, distance: 7.8
click at [93, 253] on div "No" at bounding box center [93, 261] width 0 height 31
click at [364, 309] on button at bounding box center [366, 305] width 14 height 12
click at [151, 259] on div "Towel" at bounding box center [157, 261] width 13 height 7
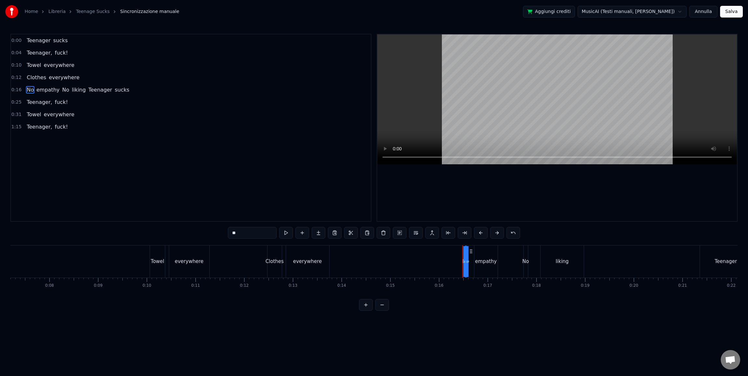
type input "*****"
click at [466, 257] on div "No" at bounding box center [465, 261] width 1 height 32
drag, startPoint x: 463, startPoint y: 261, endPoint x: 445, endPoint y: 260, distance: 17.6
click at [465, 260] on div "No" at bounding box center [465, 261] width 6 height 7
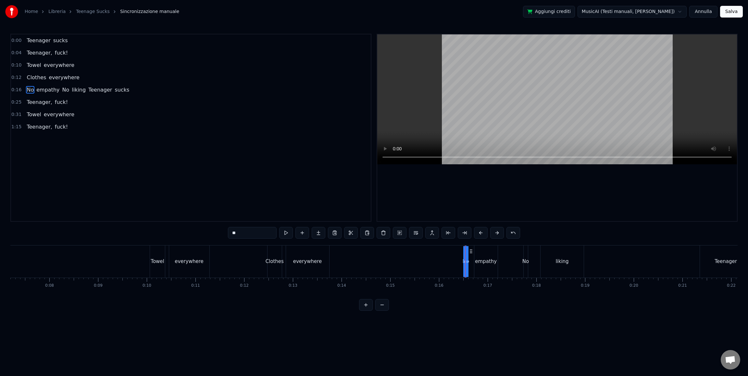
drag, startPoint x: 463, startPoint y: 262, endPoint x: 449, endPoint y: 261, distance: 13.7
click at [465, 263] on div "No" at bounding box center [465, 261] width 6 height 7
drag, startPoint x: 467, startPoint y: 262, endPoint x: 473, endPoint y: 264, distance: 6.0
click at [473, 264] on div "No empathy No liking Teenager sucks" at bounding box center [633, 261] width 336 height 32
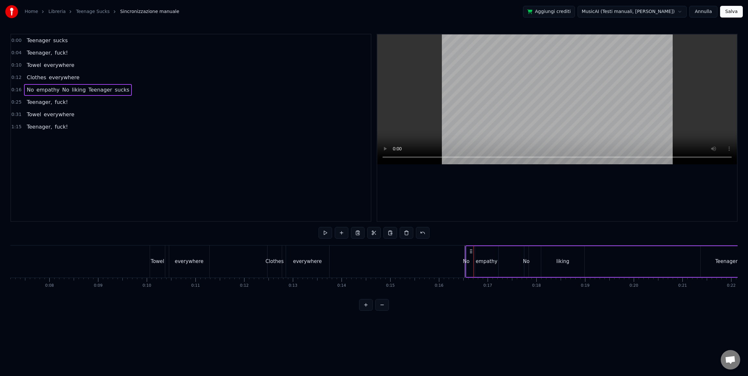
click at [466, 259] on div "No" at bounding box center [466, 261] width 6 height 7
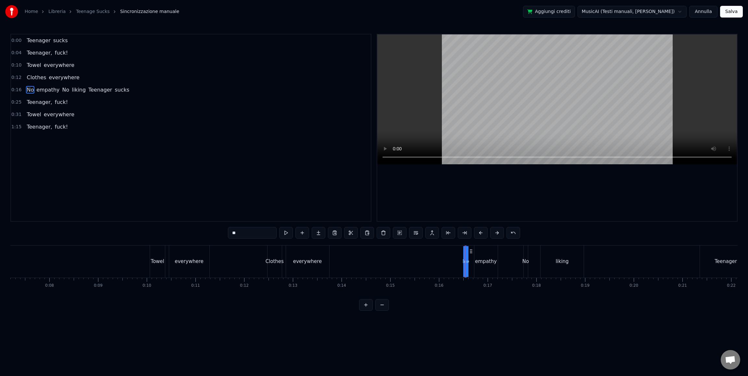
click at [366, 310] on button at bounding box center [366, 305] width 14 height 12
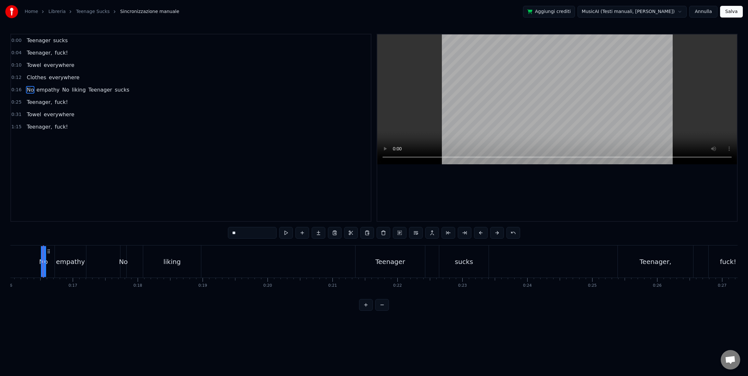
click at [366, 310] on button at bounding box center [366, 305] width 14 height 12
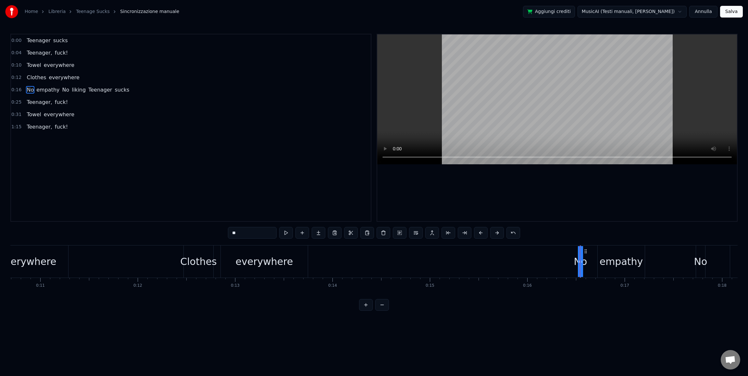
click at [579, 261] on div "No" at bounding box center [579, 261] width 13 height 15
drag, startPoint x: 582, startPoint y: 255, endPoint x: 591, endPoint y: 255, distance: 8.4
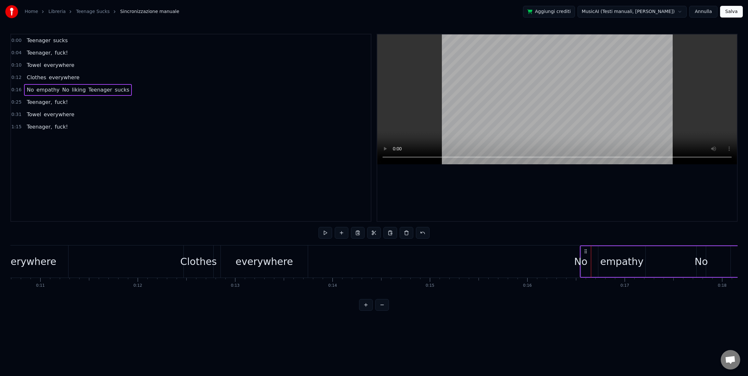
click at [577, 261] on div "No" at bounding box center [580, 261] width 13 height 15
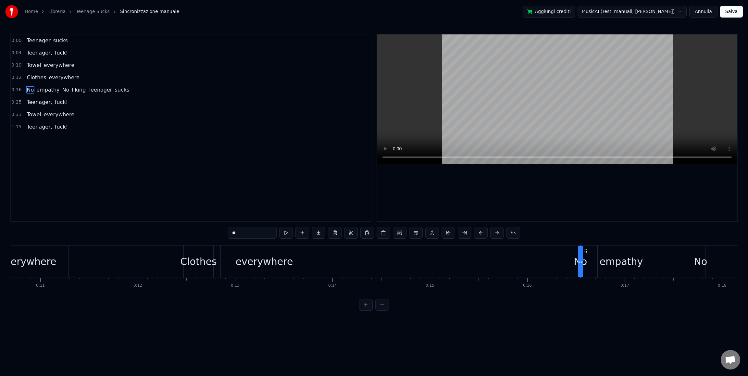
click at [579, 261] on div "No" at bounding box center [579, 261] width 13 height 15
type textarea "**********"
drag, startPoint x: 578, startPoint y: 263, endPoint x: 584, endPoint y: 262, distance: 6.0
click at [584, 262] on icon at bounding box center [583, 261] width 3 height 5
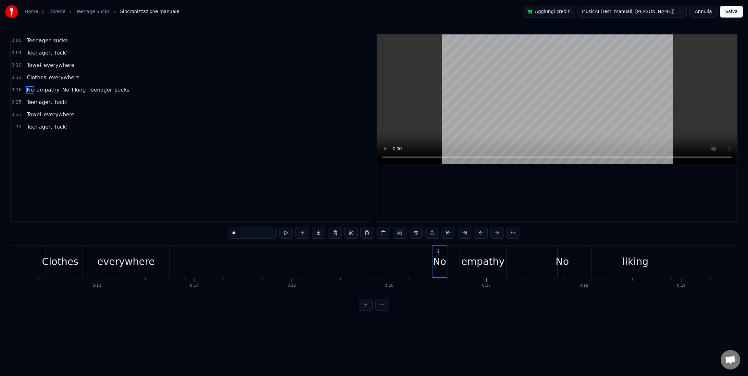
scroll to position [0, 1274]
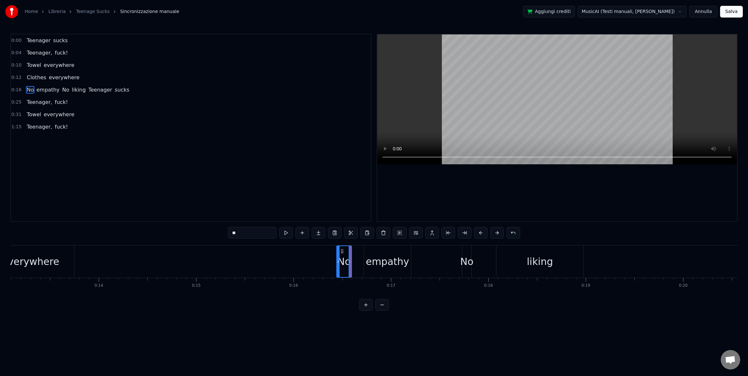
click at [568, 262] on div "liking" at bounding box center [539, 261] width 87 height 32
type input "******"
click at [468, 257] on div "No" at bounding box center [466, 261] width 13 height 15
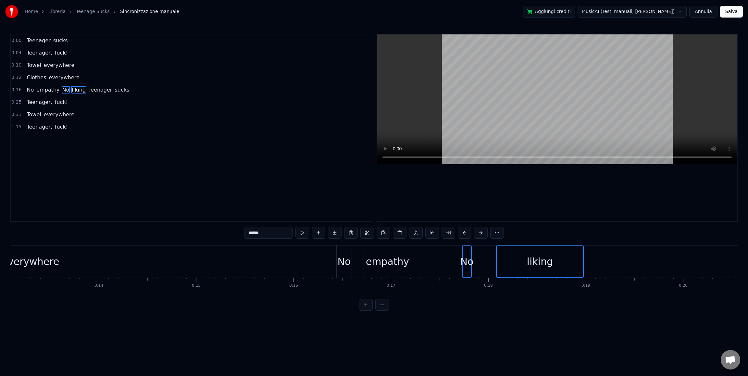
click at [402, 260] on div "empathy" at bounding box center [387, 261] width 43 height 15
click at [343, 266] on div "No" at bounding box center [343, 261] width 13 height 15
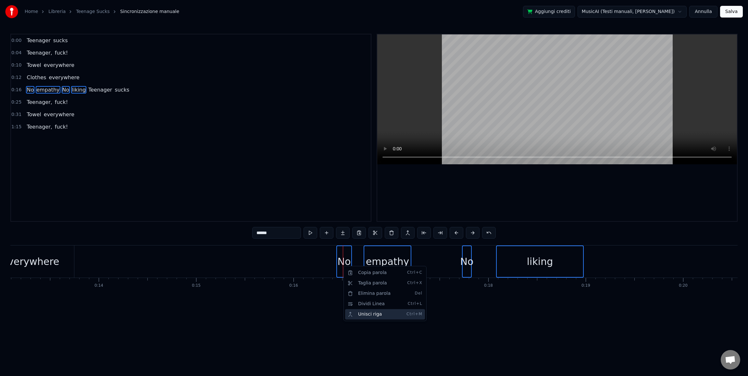
click at [370, 310] on div "Unisci riga Ctrl+M" at bounding box center [385, 314] width 80 height 10
click at [360, 265] on div "No empathy No liking Teenager sucks" at bounding box center [676, 261] width 680 height 32
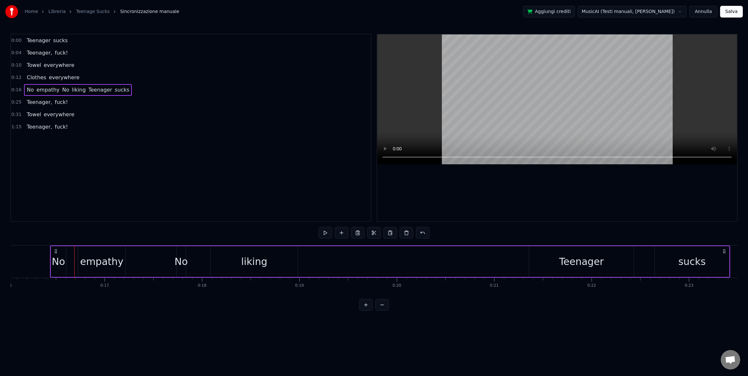
scroll to position [0, 1560]
click at [355, 287] on div "Copia riga Ctrl+C" at bounding box center [377, 286] width 80 height 10
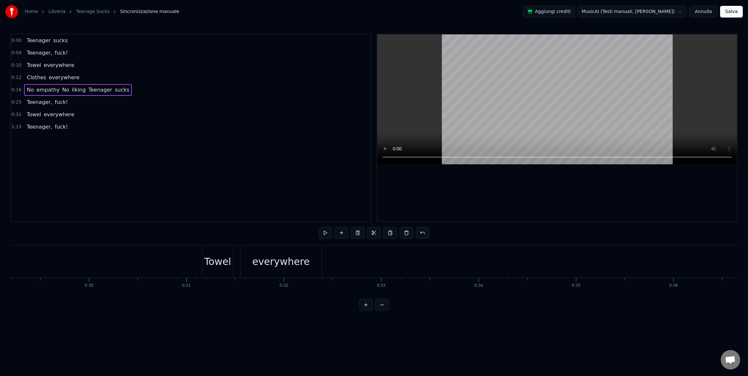
scroll to position [0, 2845]
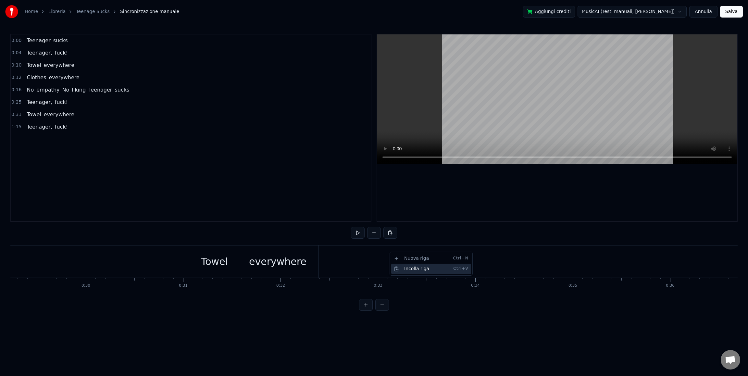
click at [402, 270] on div "Incolla riga Ctrl+V" at bounding box center [431, 268] width 80 height 10
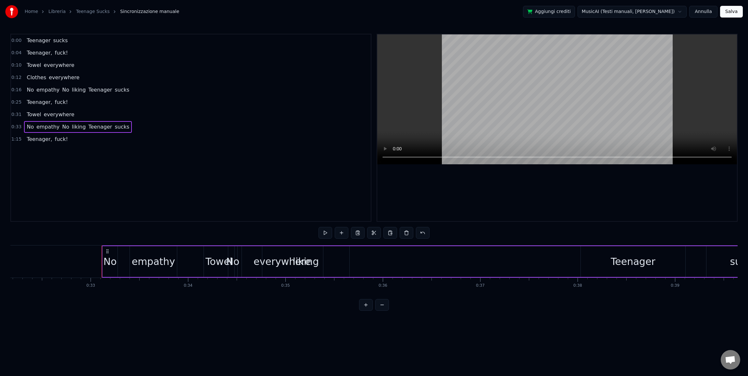
scroll to position [0, 3143]
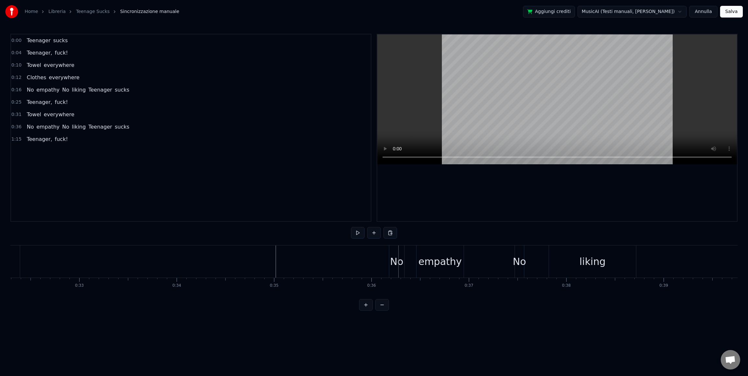
click at [395, 255] on div "No" at bounding box center [396, 261] width 13 height 15
click at [408, 255] on div "No empathy No liking Teenager sucks" at bounding box center [729, 261] width 680 height 32
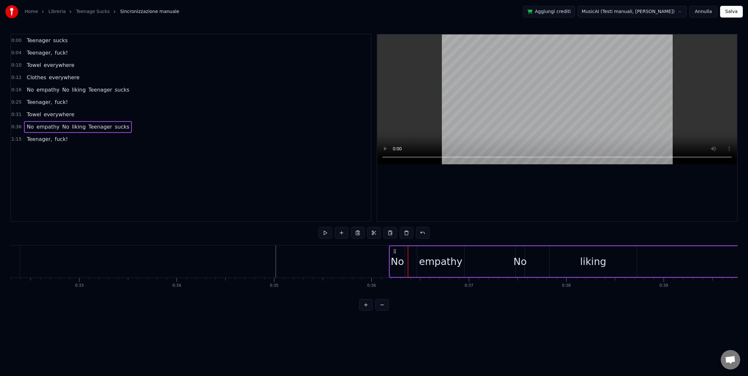
drag, startPoint x: 408, startPoint y: 255, endPoint x: 396, endPoint y: 255, distance: 11.4
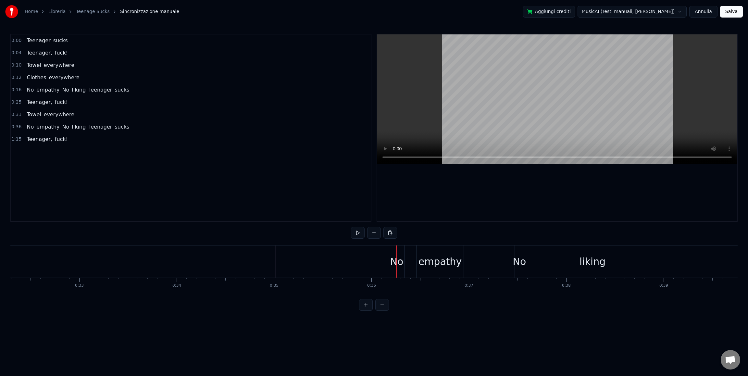
click at [396, 255] on div at bounding box center [396, 261] width 0 height 32
click at [408, 254] on div "No empathy No liking Teenager sucks" at bounding box center [729, 261] width 680 height 32
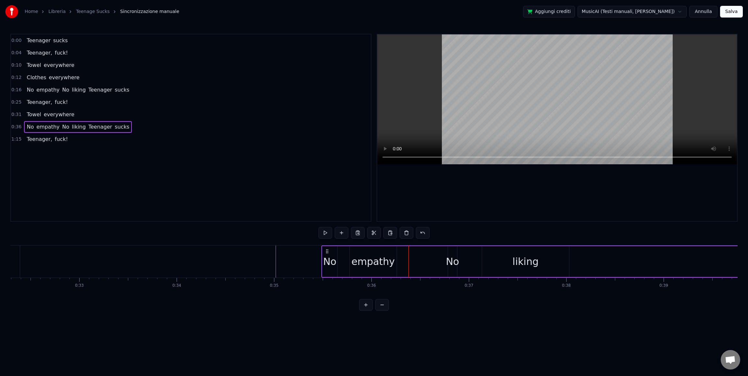
drag, startPoint x: 394, startPoint y: 251, endPoint x: 325, endPoint y: 251, distance: 69.1
click at [326, 251] on circle at bounding box center [326, 251] width 0 height 0
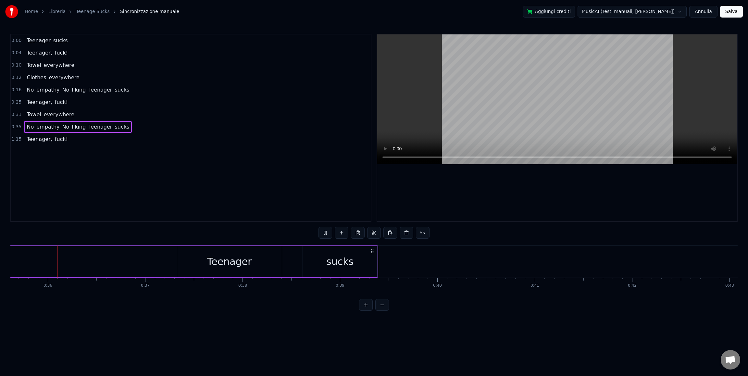
scroll to position [0, 3465]
click at [192, 250] on div "Teenager" at bounding box center [231, 261] width 104 height 31
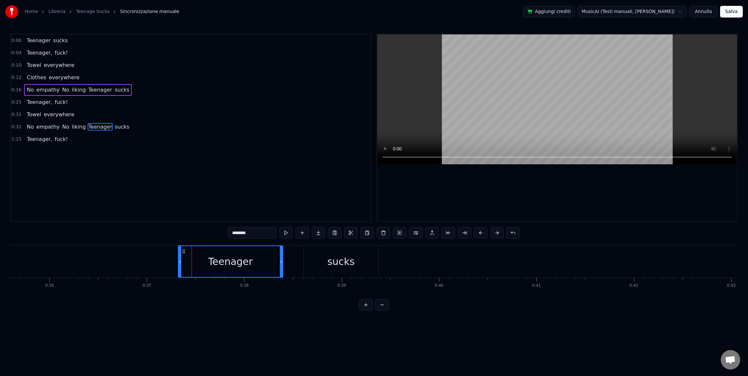
click at [327, 256] on div "sucks" at bounding box center [341, 261] width 74 height 32
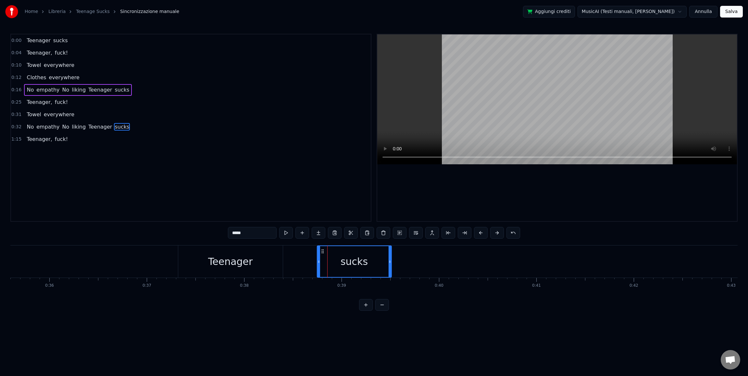
drag, startPoint x: 309, startPoint y: 252, endPoint x: 323, endPoint y: 253, distance: 14.3
click at [323, 253] on icon at bounding box center [322, 251] width 5 height 5
click at [223, 255] on div "Teenager" at bounding box center [230, 261] width 44 height 15
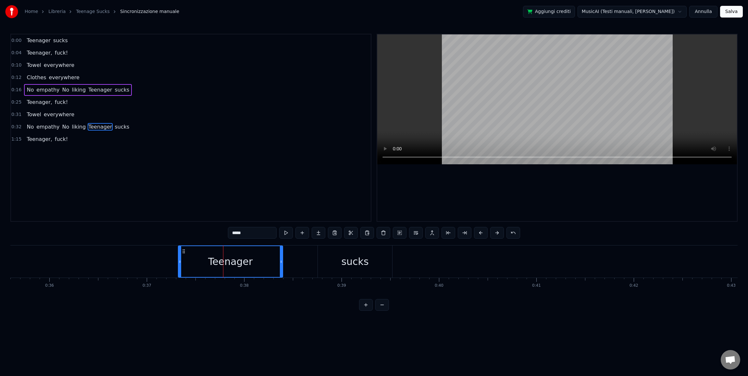
type input "********"
drag, startPoint x: 184, startPoint y: 251, endPoint x: 224, endPoint y: 252, distance: 40.3
click at [224, 252] on icon at bounding box center [223, 251] width 5 height 5
click at [177, 250] on div "No empathy No liking Teenager sucks" at bounding box center [47, 261] width 694 height 32
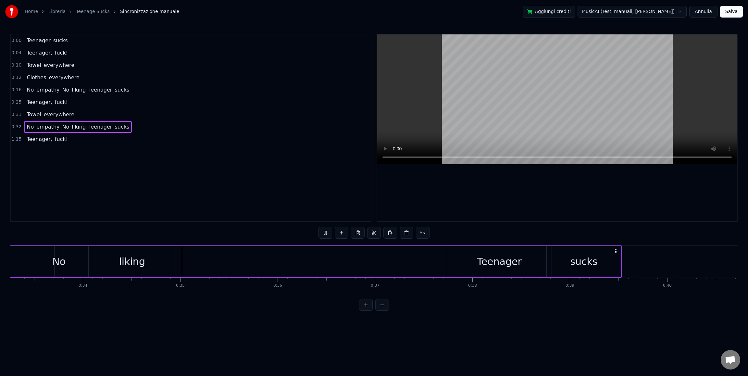
scroll to position [0, 3168]
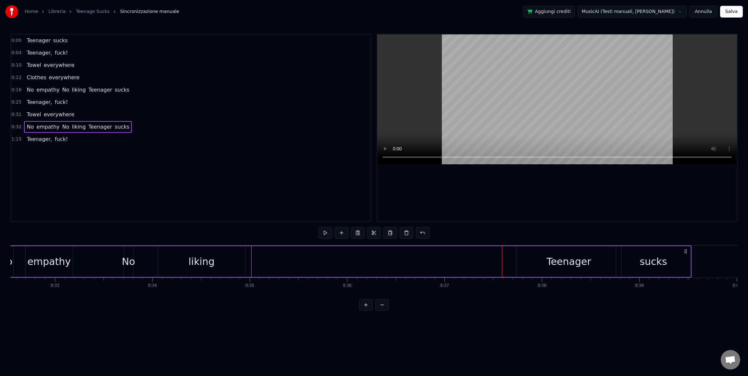
click at [484, 250] on div "No empathy No liking Teenager sucks" at bounding box center [344, 261] width 694 height 32
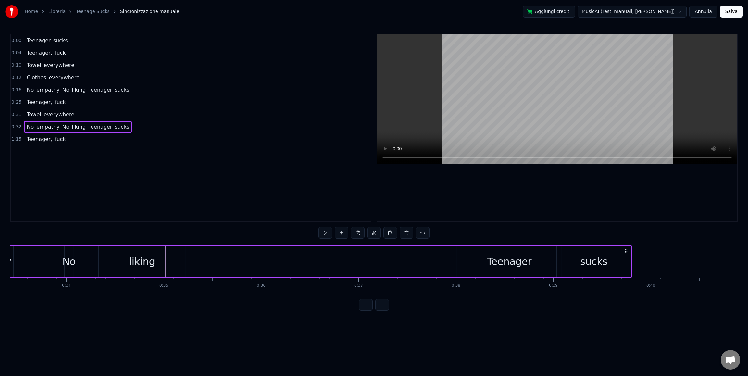
scroll to position [0, 3260]
drag, startPoint x: 685, startPoint y: 252, endPoint x: 556, endPoint y: 264, distance: 129.7
click at [556, 264] on div "No empathy No liking Teenager sucks" at bounding box center [215, 261] width 694 height 32
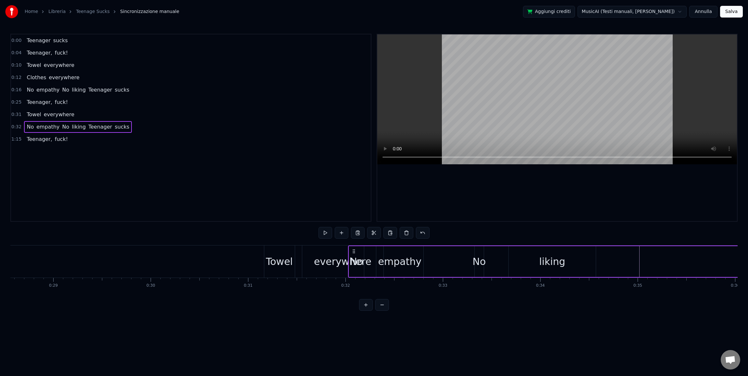
scroll to position [0, 2780]
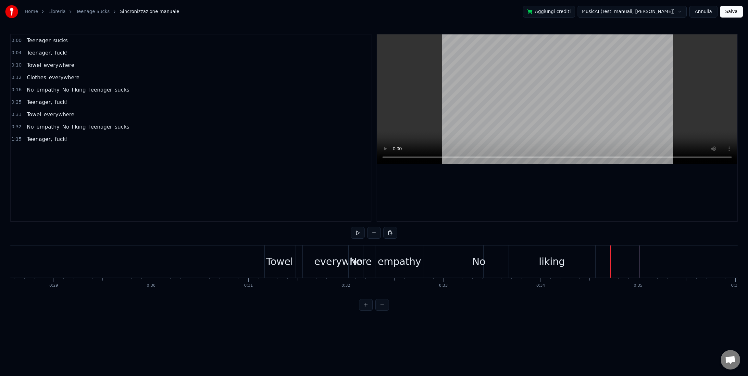
click at [526, 258] on div "liking" at bounding box center [551, 261] width 87 height 32
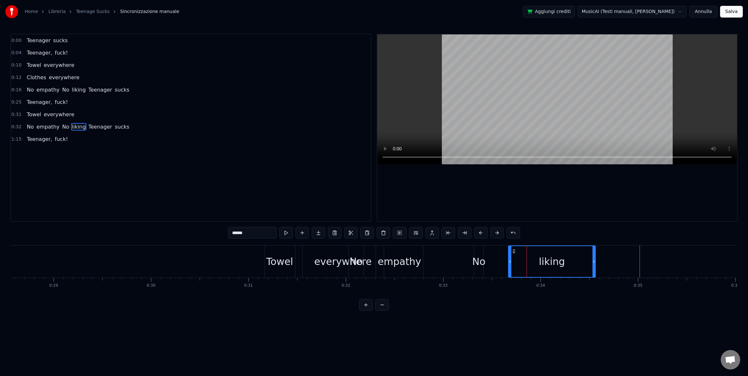
click at [496, 258] on div "No empathy No liking Teenager sucks" at bounding box center [695, 261] width 694 height 32
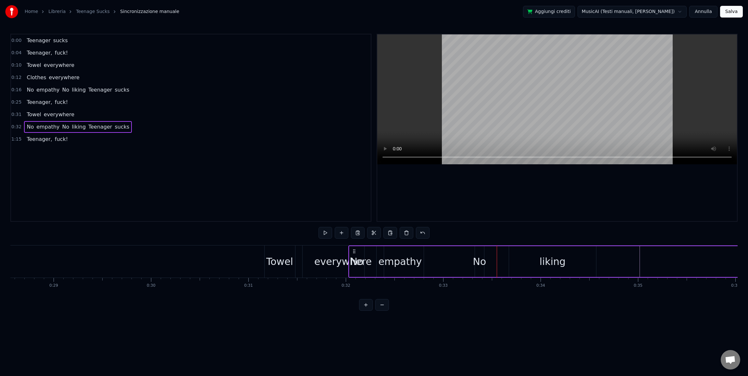
drag, startPoint x: 453, startPoint y: 255, endPoint x: 480, endPoint y: 255, distance: 27.6
click at [480, 255] on div "No empathy No liking Teenager sucks" at bounding box center [695, 261] width 694 height 32
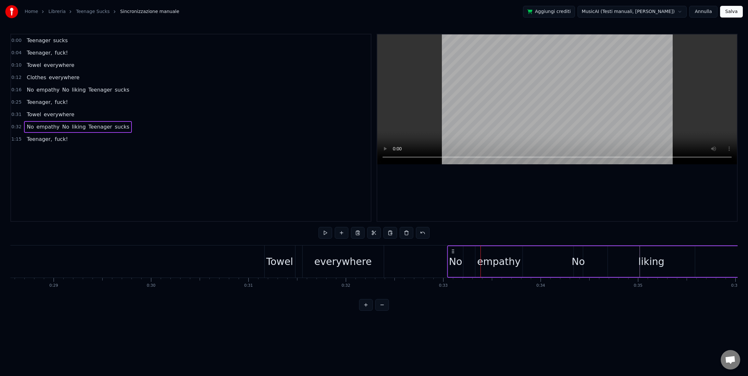
drag, startPoint x: 355, startPoint y: 253, endPoint x: 454, endPoint y: 254, distance: 99.3
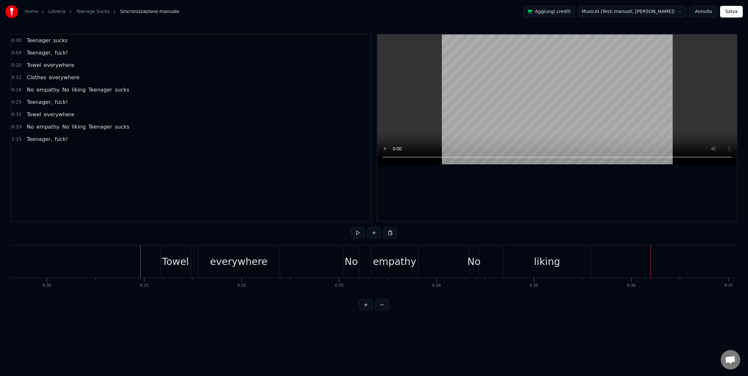
scroll to position [0, 2883]
click at [360, 251] on div "No empathy No liking Teenager sucks" at bounding box center [691, 261] width 694 height 32
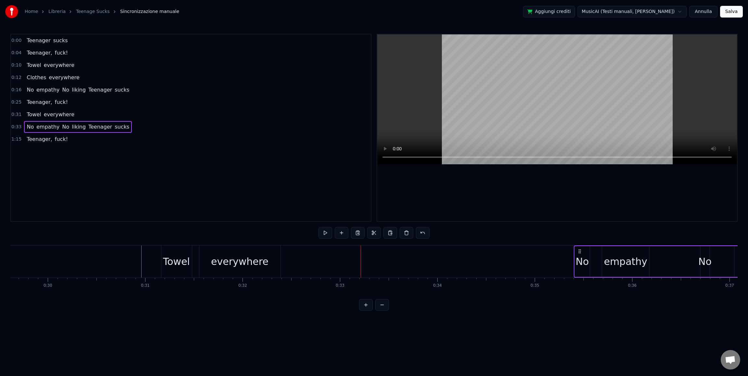
drag, startPoint x: 349, startPoint y: 252, endPoint x: 578, endPoint y: 251, distance: 229.1
click at [578, 251] on icon at bounding box center [579, 251] width 5 height 5
click at [164, 251] on div "Towel" at bounding box center [176, 261] width 30 height 32
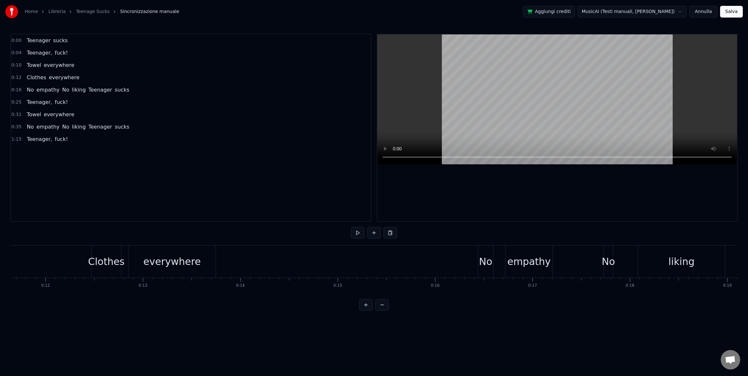
scroll to position [0, 1131]
click at [123, 252] on div "Clothes" at bounding box center [108, 261] width 30 height 32
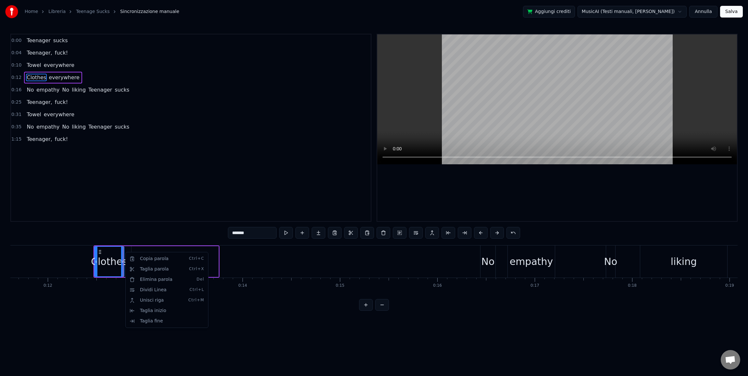
click at [128, 247] on html "Home Libreria Teenage Sucks Sincronizzazione manuale Aggiungi crediti MusicAI (…" at bounding box center [374, 160] width 748 height 321
click at [128, 248] on div "Clothes everywhere" at bounding box center [156, 261] width 126 height 32
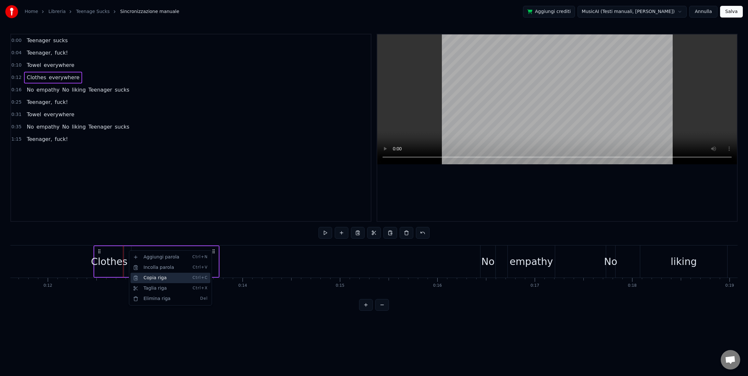
click at [144, 278] on div "Copia riga Ctrl+C" at bounding box center [170, 278] width 80 height 10
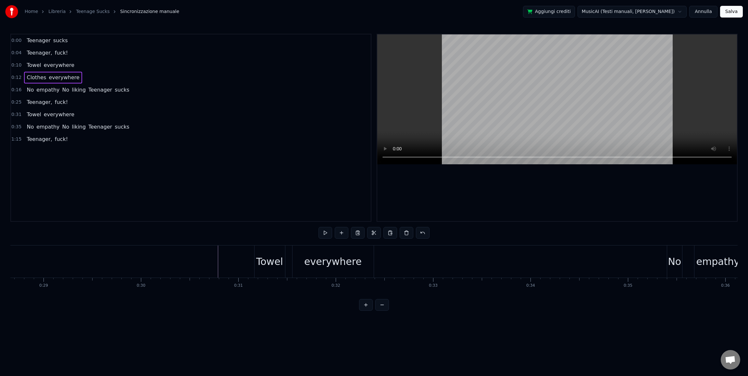
scroll to position [0, 2792]
click at [455, 278] on div "Incolla riga Ctrl+V" at bounding box center [479, 277] width 80 height 10
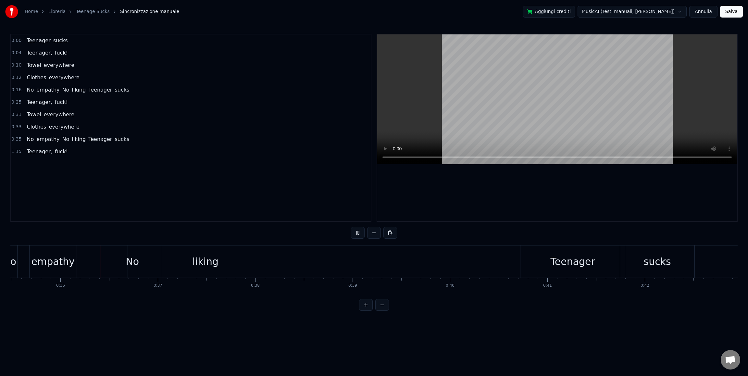
scroll to position [0, 3457]
click at [620, 253] on div "sucks" at bounding box center [654, 261] width 74 height 32
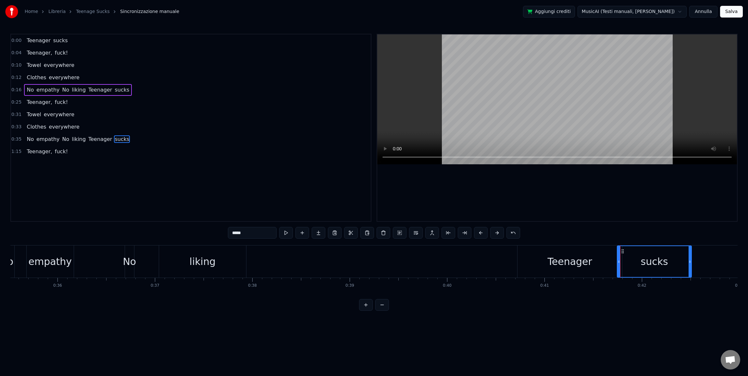
click at [615, 253] on div "Teenager" at bounding box center [569, 261] width 104 height 32
type input "********"
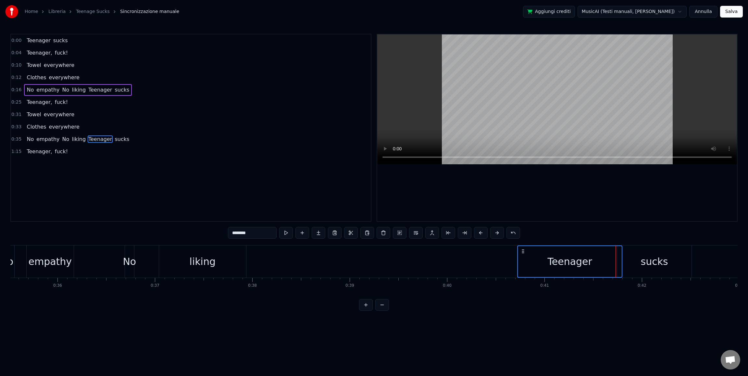
click at [627, 253] on div "sucks" at bounding box center [654, 261] width 74 height 32
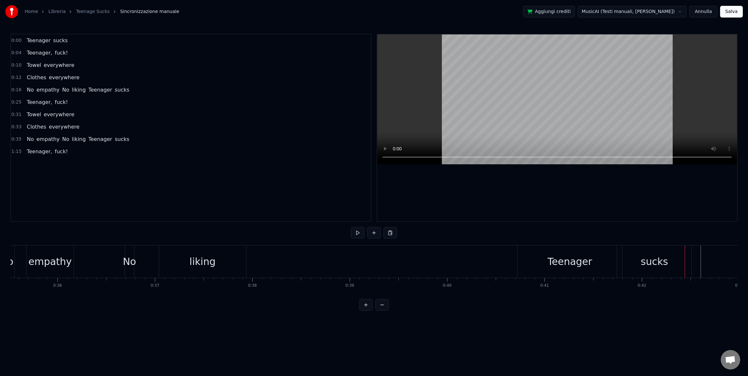
click at [610, 255] on div "Teenager" at bounding box center [569, 261] width 104 height 32
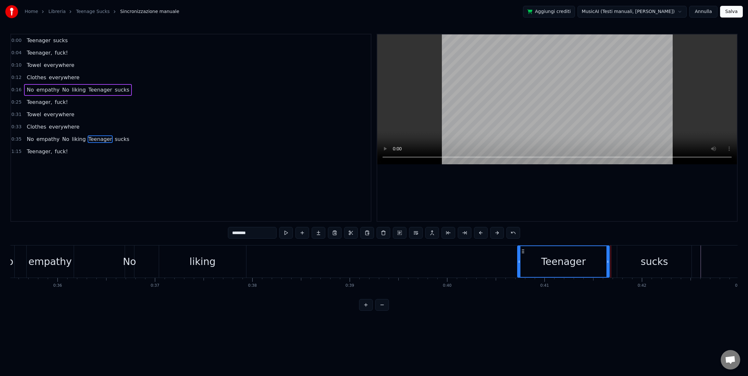
drag, startPoint x: 620, startPoint y: 261, endPoint x: 607, endPoint y: 260, distance: 12.7
click at [607, 260] on icon at bounding box center [607, 261] width 3 height 5
click at [615, 261] on div "No empathy No liking Teenager sucks" at bounding box center [346, 261] width 694 height 32
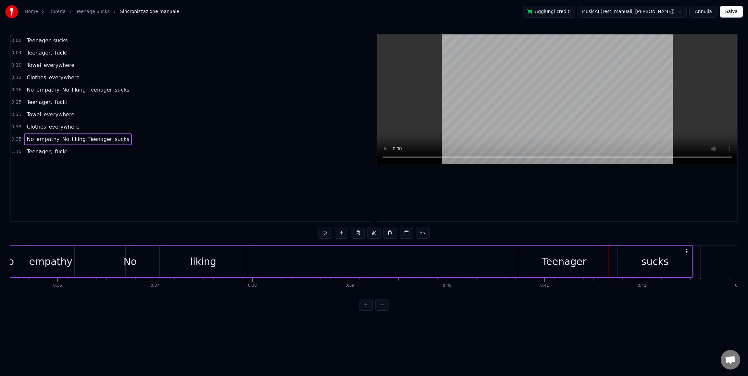
click at [510, 256] on div "No empathy No liking Teenager sucks" at bounding box center [346, 261] width 694 height 32
click at [332, 250] on div "No empathy No liking Teenager sucks" at bounding box center [346, 261] width 694 height 32
click at [355, 287] on div "Taglia riga Ctrl+X" at bounding box center [374, 287] width 80 height 10
click at [344, 269] on div "No empathy No liking Teenager sucks" at bounding box center [346, 261] width 694 height 32
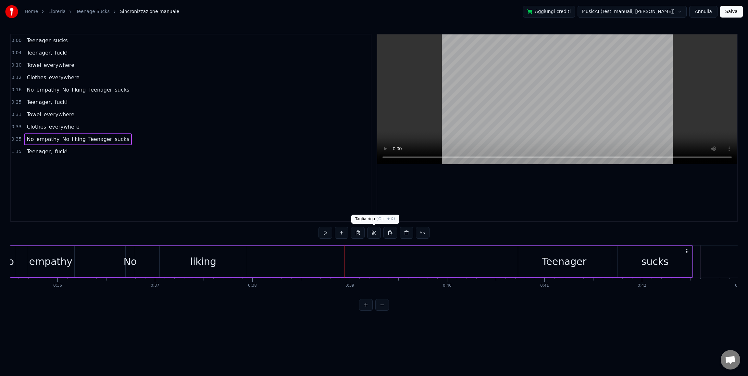
click at [374, 234] on button at bounding box center [374, 233] width 14 height 12
click at [363, 289] on div "Teenager sucks Teenager, fuck! Towel everywhere Clothes everywhere No empathy N…" at bounding box center [373, 269] width 727 height 49
click at [621, 264] on div "sucks" at bounding box center [654, 261] width 74 height 31
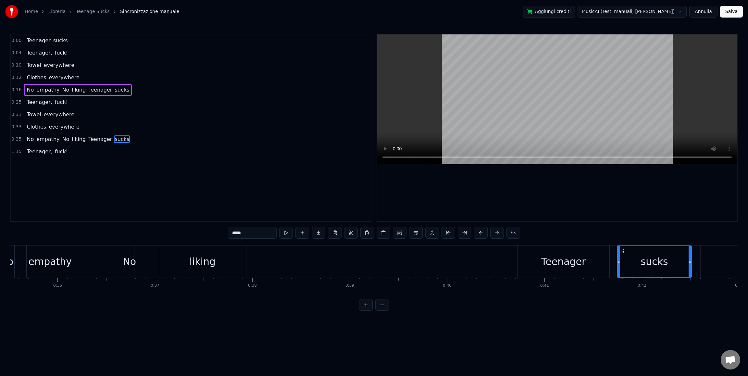
click at [597, 264] on div "Teenager" at bounding box center [563, 261] width 92 height 32
type input "********"
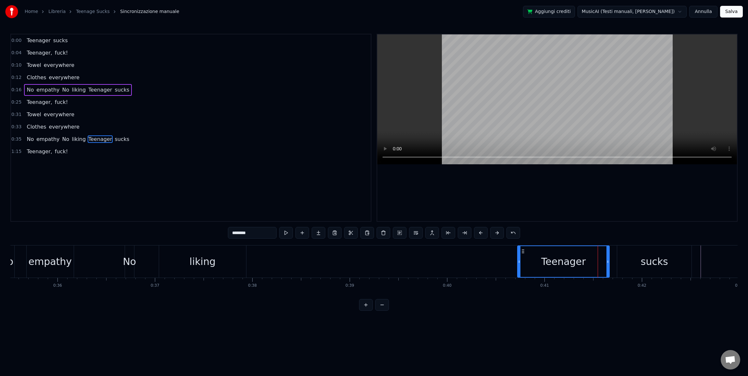
click at [614, 264] on div "No empathy No liking Teenager sucks" at bounding box center [346, 261] width 694 height 32
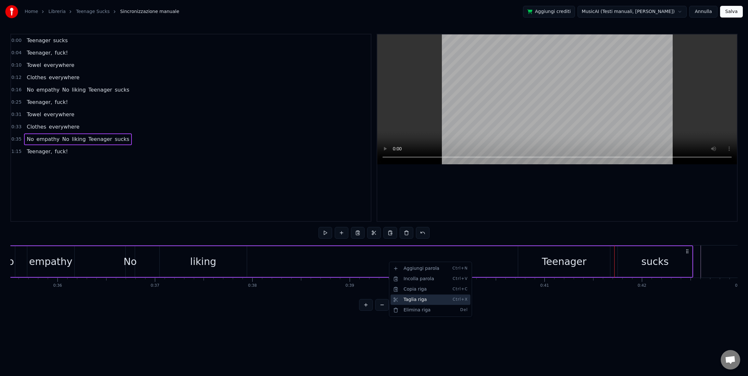
click at [408, 299] on div "Taglia riga Ctrl+X" at bounding box center [430, 299] width 80 height 10
click at [391, 255] on div "No empathy No liking Teenager sucks" at bounding box center [346, 261] width 694 height 32
click at [403, 293] on div "Taglia riga Ctrl+X" at bounding box center [433, 293] width 80 height 10
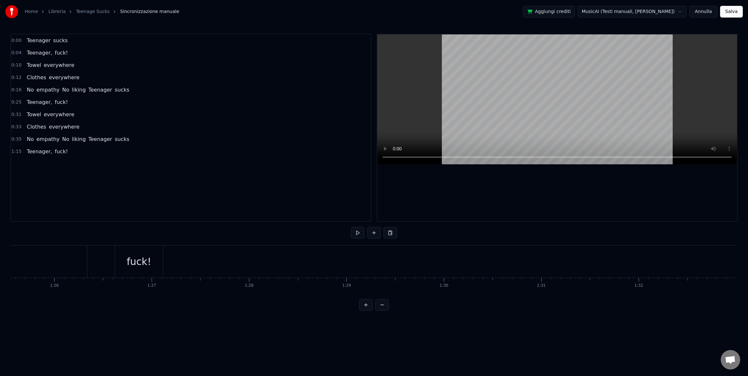
scroll to position [0, 8327]
